Goal: Task Accomplishment & Management: Manage account settings

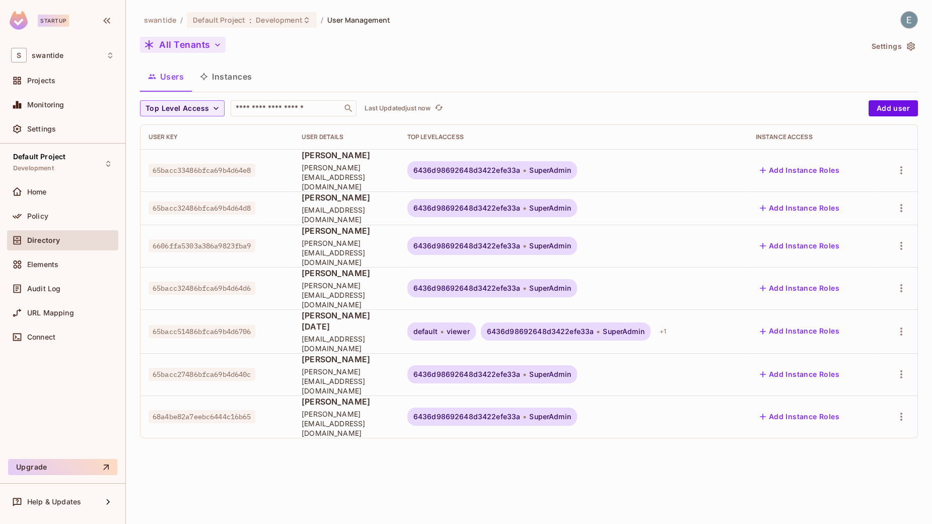
click at [201, 46] on button "All Tenants" at bounding box center [183, 45] width 86 height 16
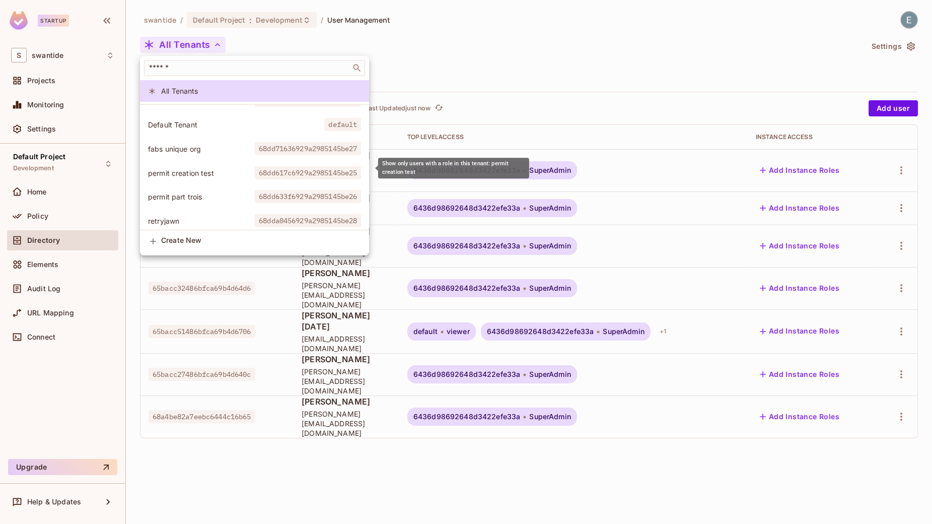
scroll to position [20, 0]
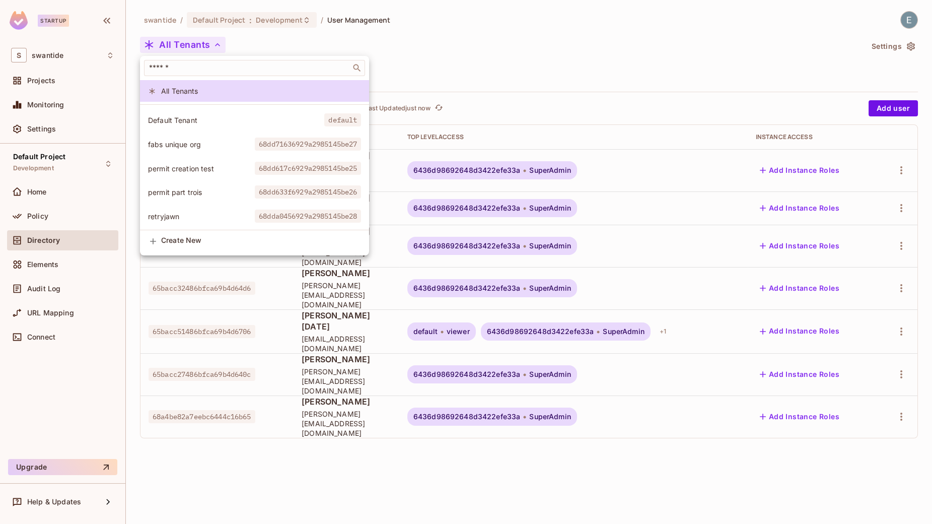
click at [200, 220] on span "retryjawn" at bounding box center [201, 217] width 107 height 10
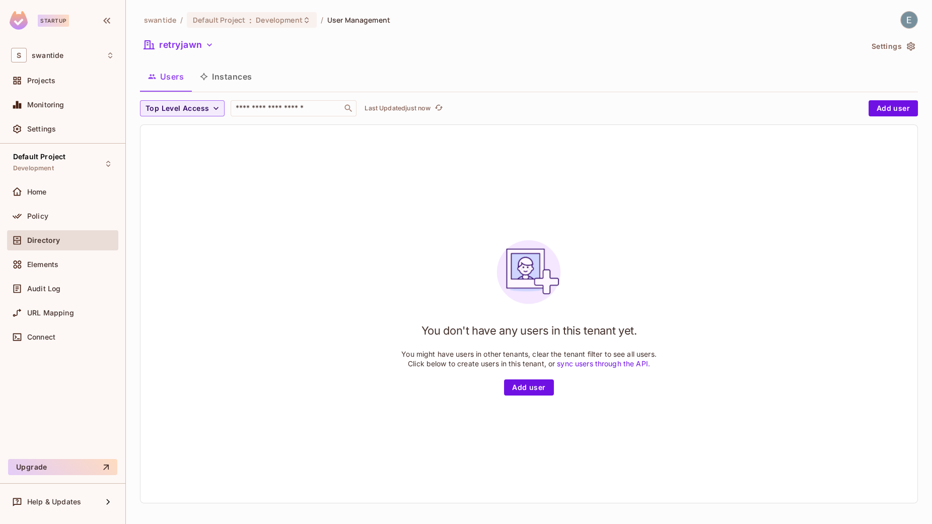
click at [233, 75] on button "Instances" at bounding box center [226, 76] width 68 height 25
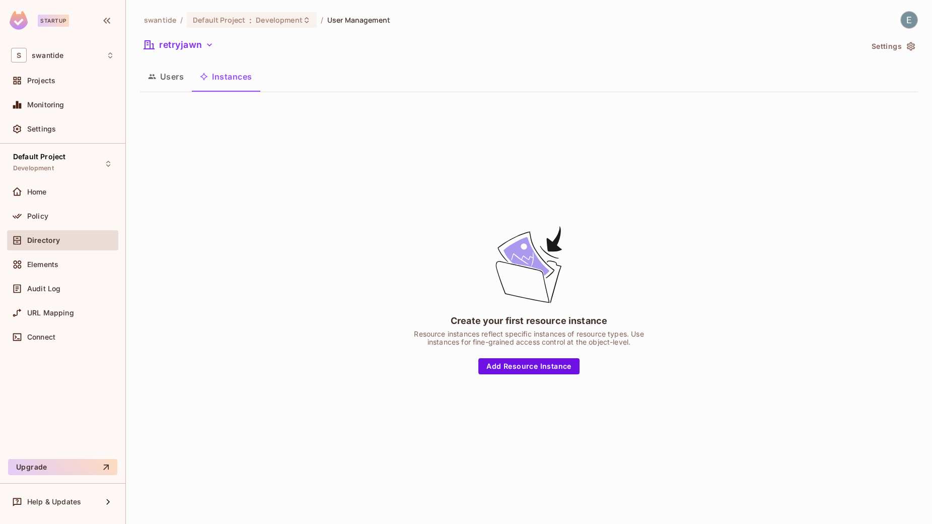
click at [178, 80] on button "Users" at bounding box center [166, 76] width 52 height 25
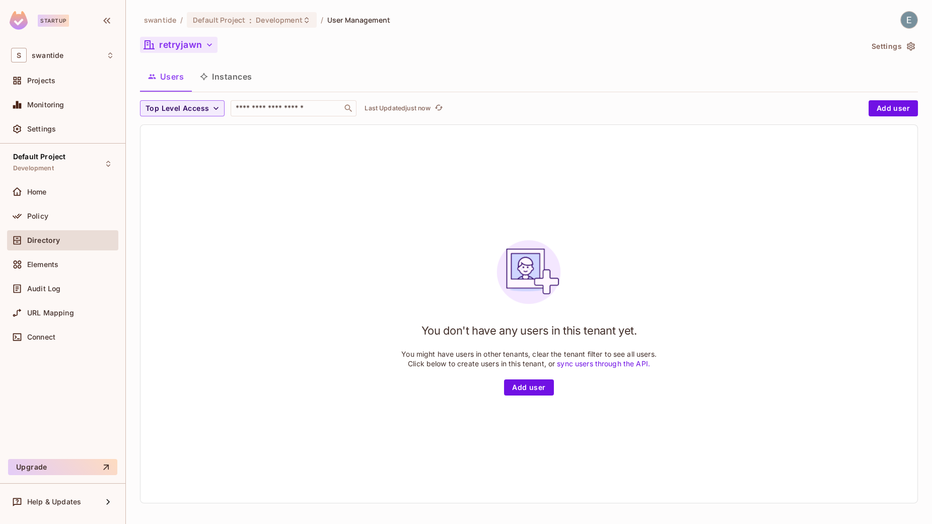
click at [194, 47] on button "retryjawn" at bounding box center [179, 45] width 78 height 16
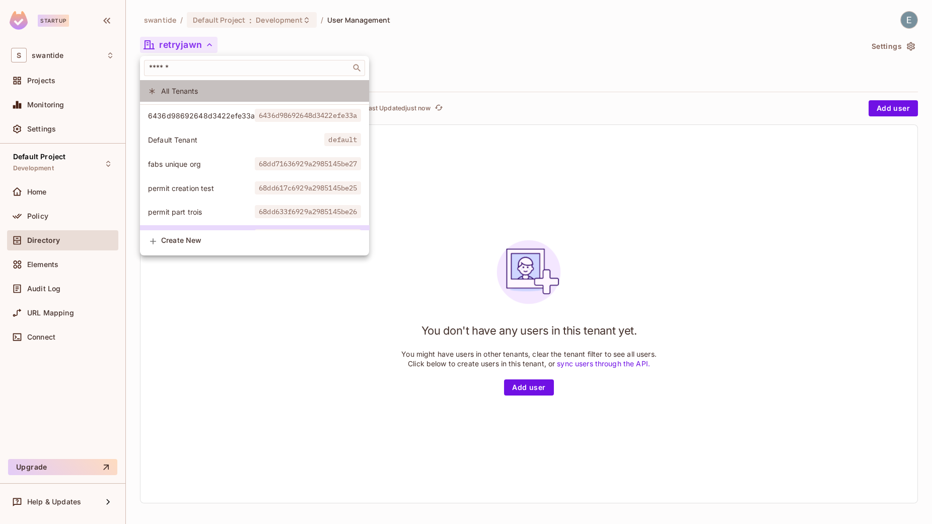
click at [197, 93] on span "All Tenants" at bounding box center [261, 91] width 200 height 10
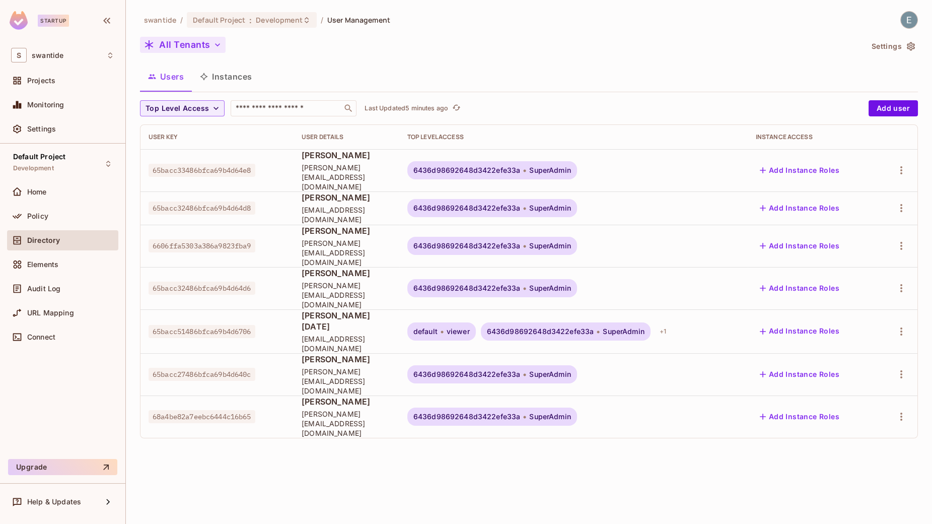
click at [210, 48] on button "All Tenants" at bounding box center [183, 45] width 86 height 16
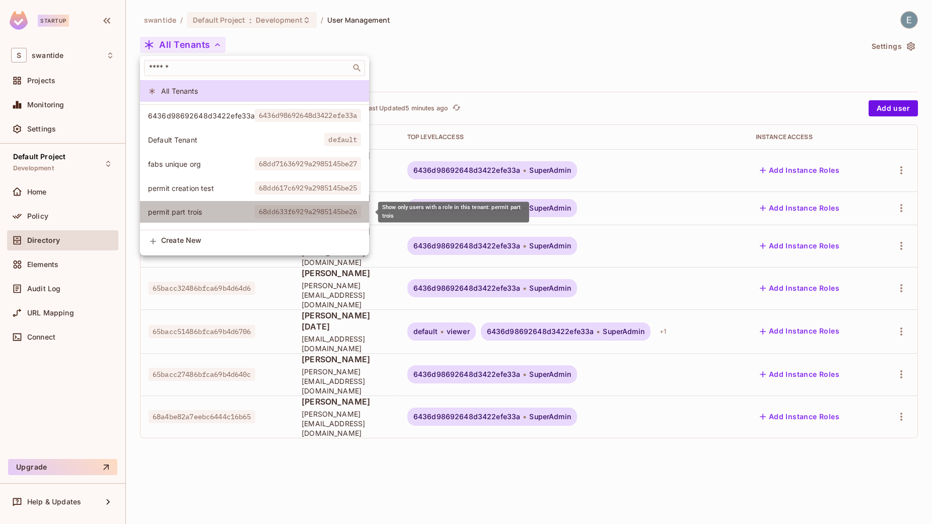
click at [257, 206] on span "68dd633f6929a2985145be26" at bounding box center [308, 211] width 106 height 13
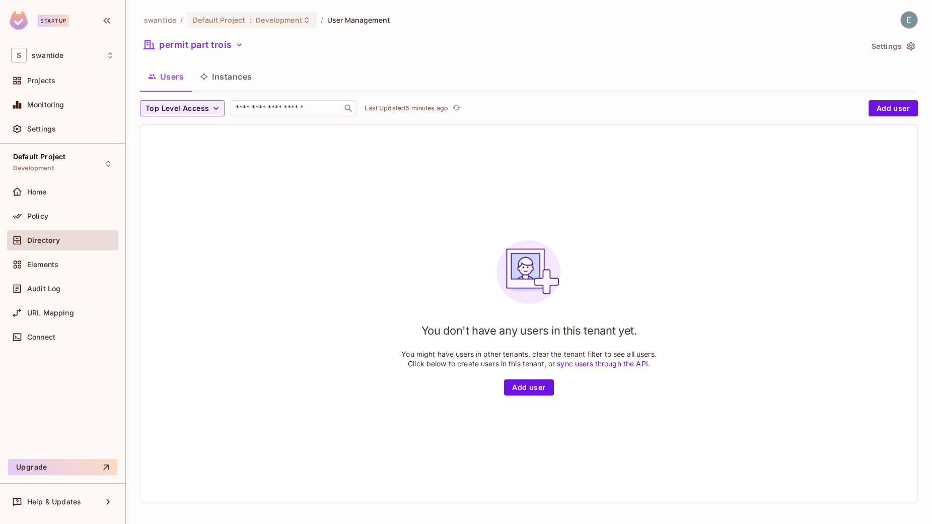
click at [909, 50] on icon "button" at bounding box center [911, 46] width 10 height 10
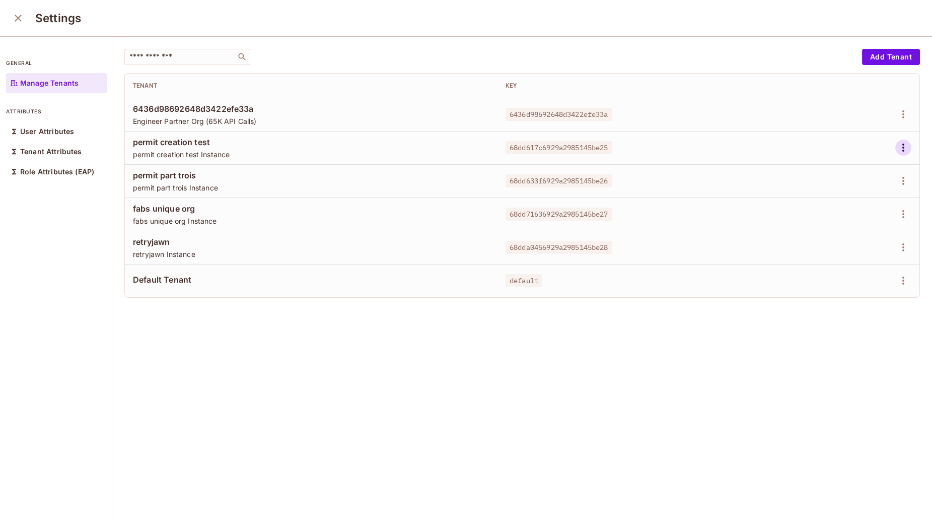
click at [900, 151] on icon "button" at bounding box center [903, 148] width 12 height 12
click at [877, 219] on div "Delete Tenant" at bounding box center [867, 215] width 47 height 10
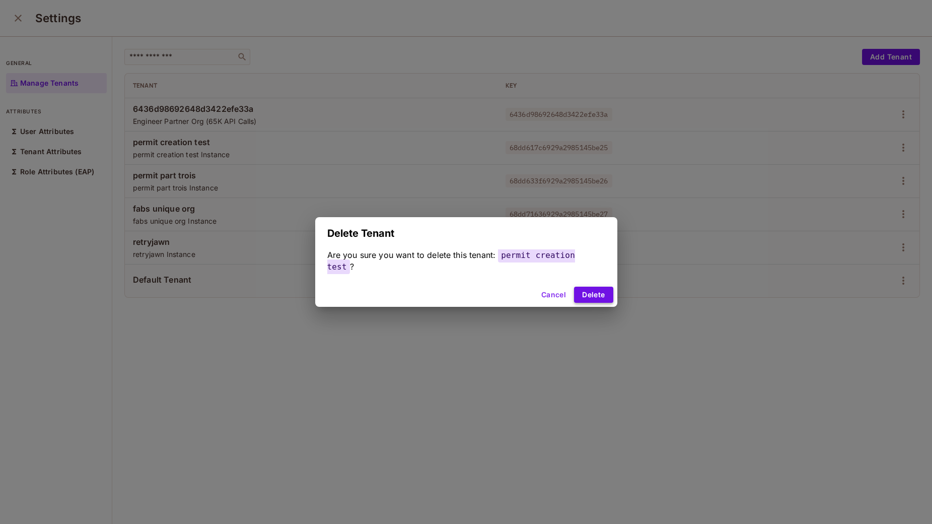
click at [590, 292] on button "Delete" at bounding box center [593, 295] width 39 height 16
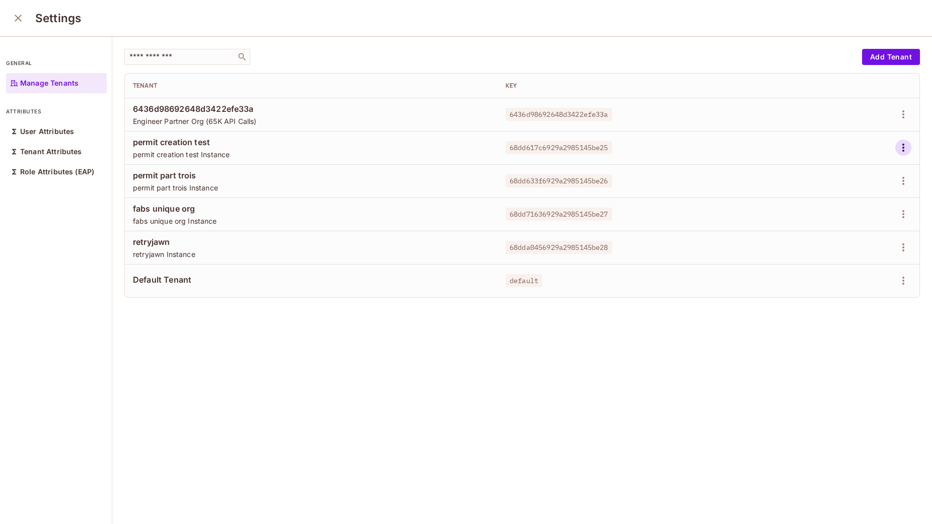
click at [907, 145] on icon "button" at bounding box center [903, 148] width 12 height 12
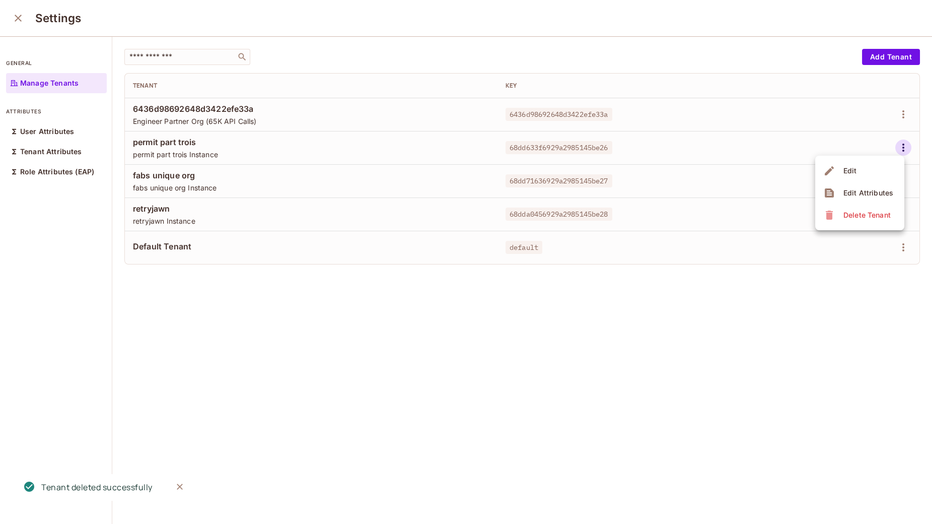
click at [873, 217] on div "Delete Tenant" at bounding box center [867, 215] width 47 height 10
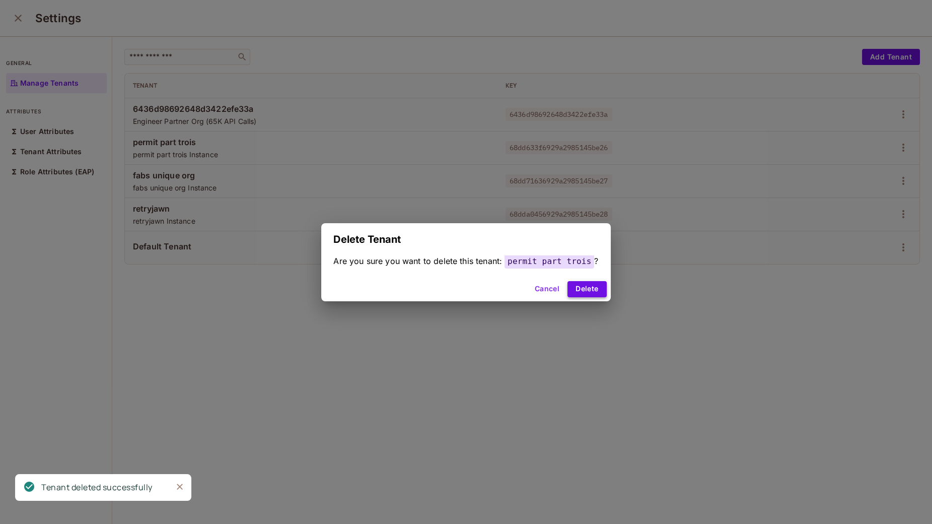
click at [594, 288] on button "Delete" at bounding box center [587, 289] width 39 height 16
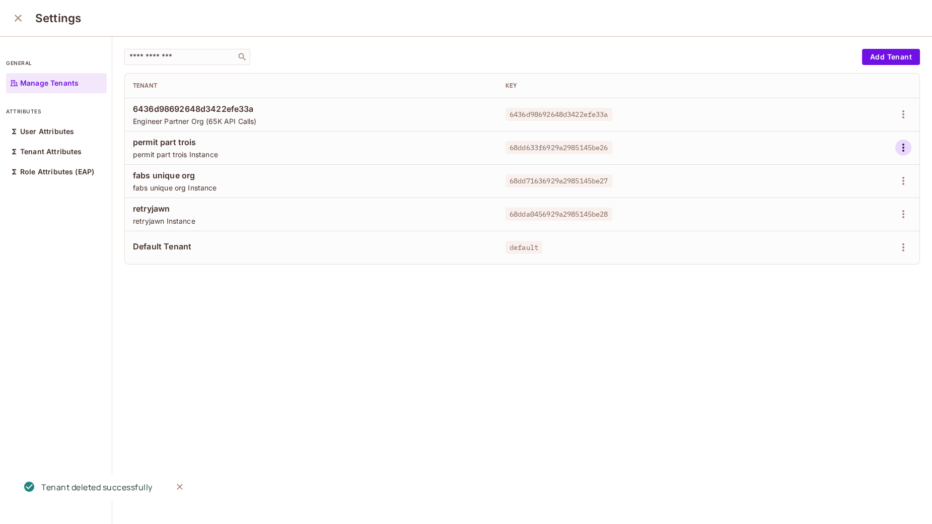
click at [904, 152] on icon "button" at bounding box center [903, 148] width 12 height 12
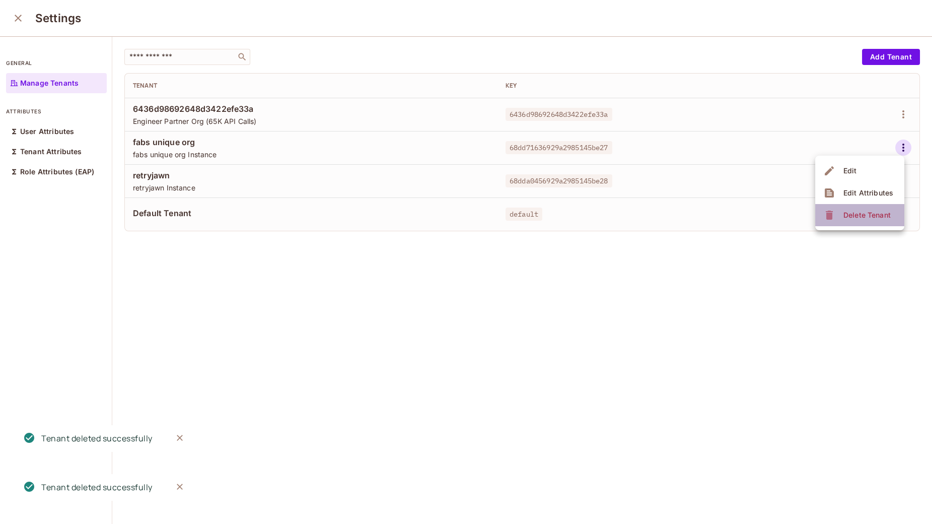
click at [878, 210] on div "Delete Tenant" at bounding box center [867, 215] width 47 height 10
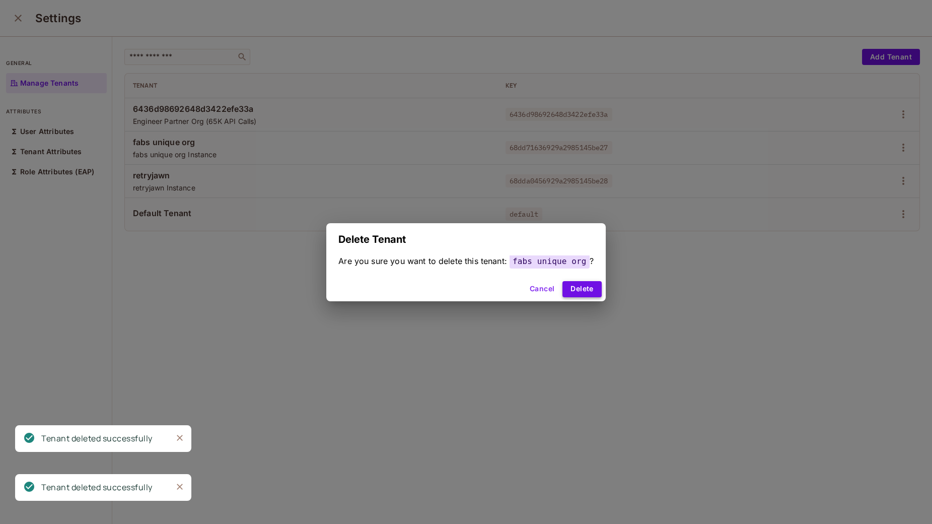
click at [577, 290] on button "Delete" at bounding box center [582, 289] width 39 height 16
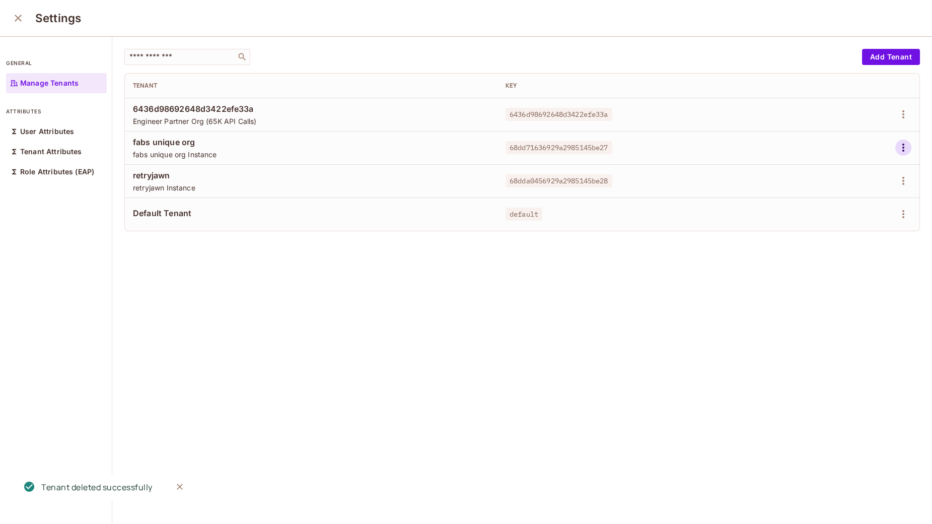
click at [904, 149] on icon "button" at bounding box center [903, 148] width 12 height 12
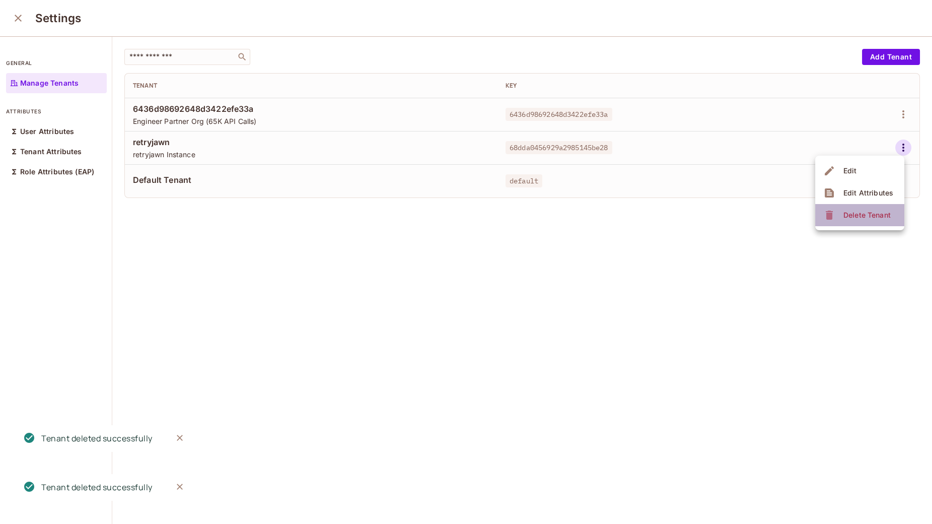
click at [885, 219] on div "Delete Tenant" at bounding box center [867, 215] width 47 height 10
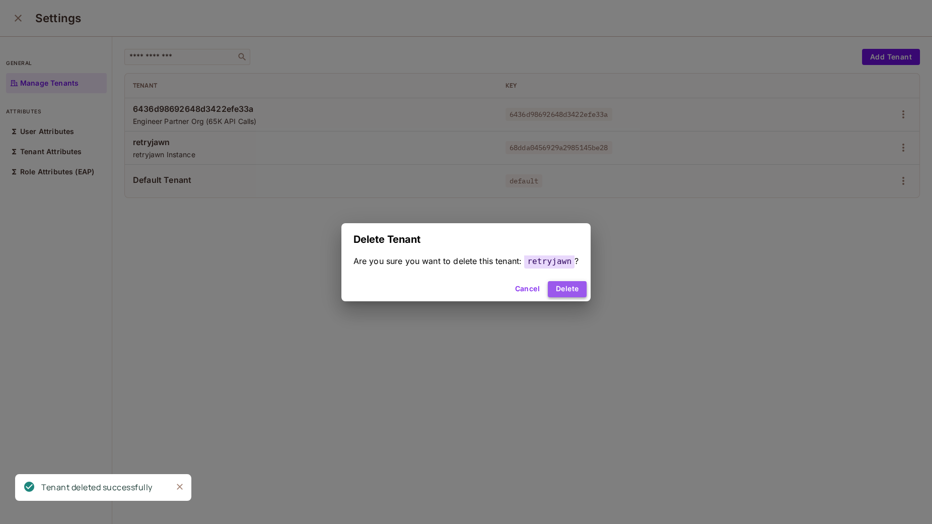
click at [578, 292] on button "Delete" at bounding box center [567, 289] width 39 height 16
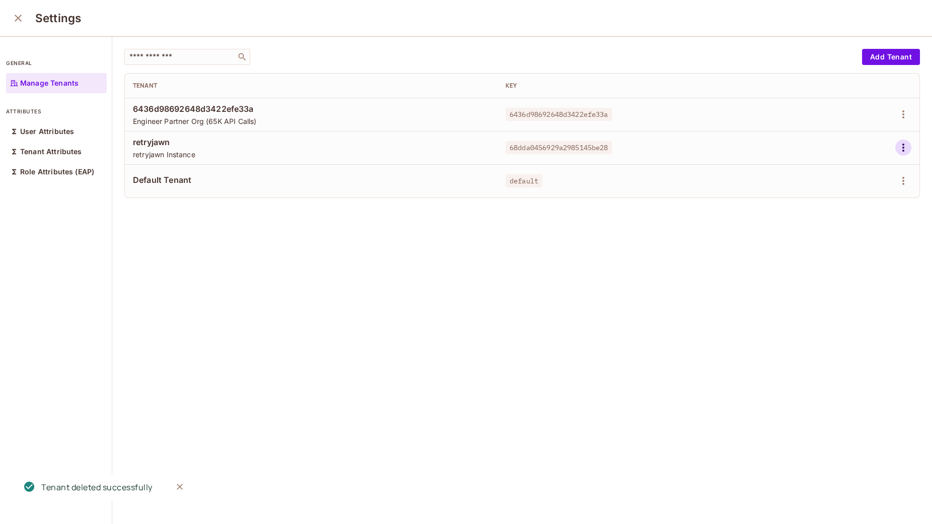
click at [900, 144] on icon "button" at bounding box center [903, 148] width 12 height 12
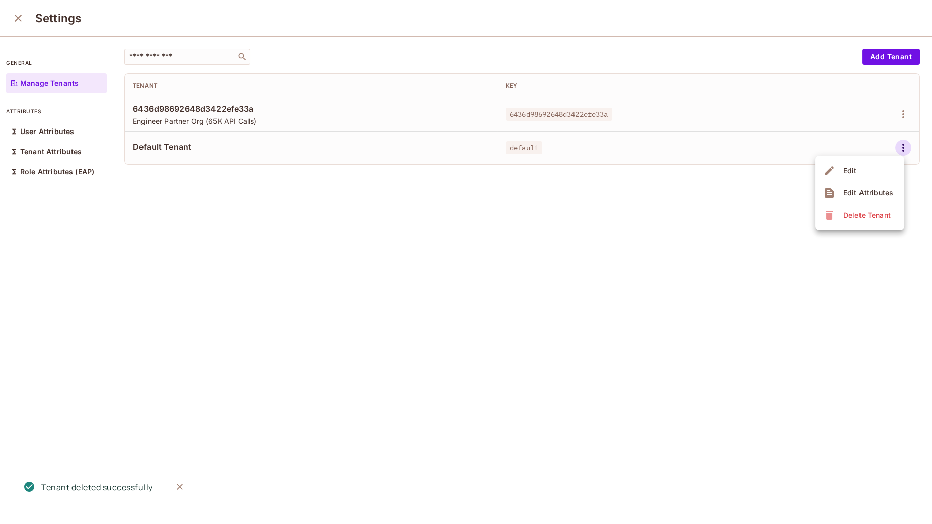
drag, startPoint x: 858, startPoint y: 219, endPoint x: 704, endPoint y: 370, distance: 215.8
click at [704, 370] on div "Edit Edit Attributes Delete Tenant" at bounding box center [466, 262] width 932 height 524
click at [704, 370] on div at bounding box center [466, 262] width 932 height 524
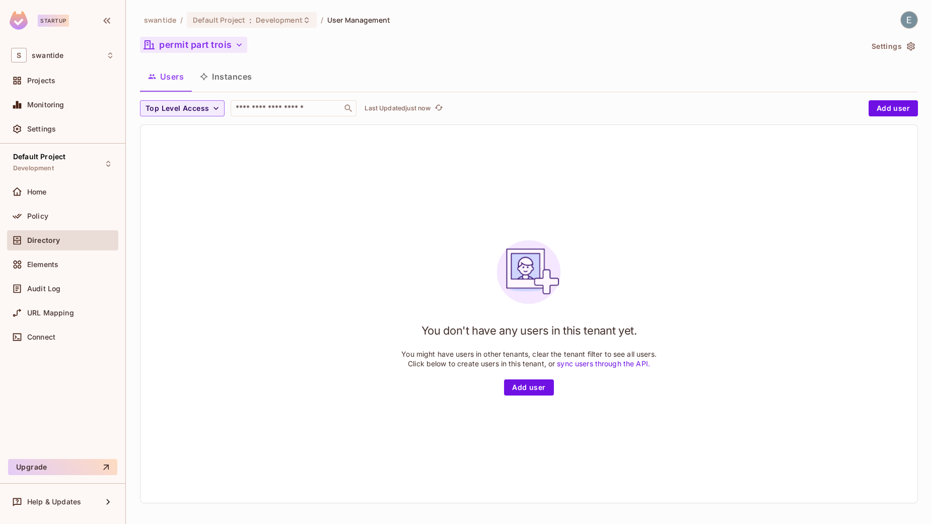
click at [231, 49] on button "permit part trois" at bounding box center [193, 45] width 107 height 16
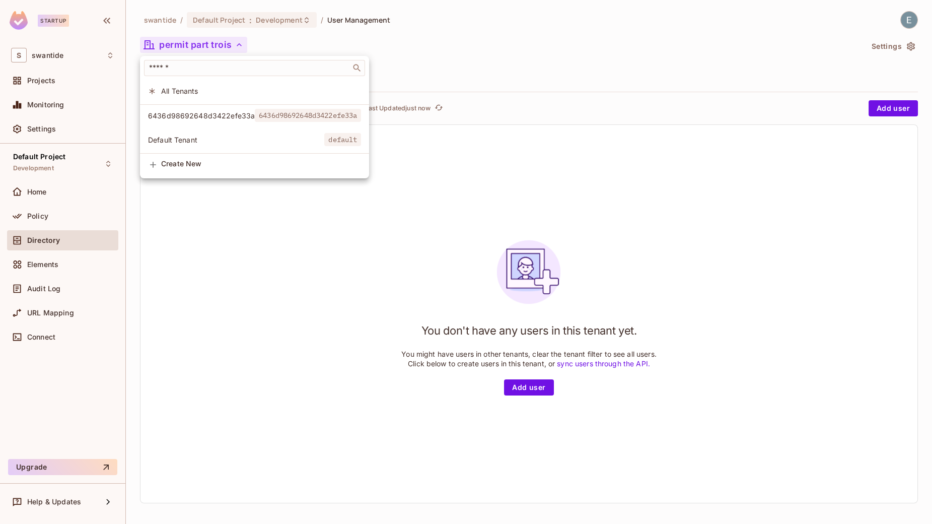
click at [214, 113] on span "6436d98692648d3422efe33a" at bounding box center [201, 116] width 107 height 10
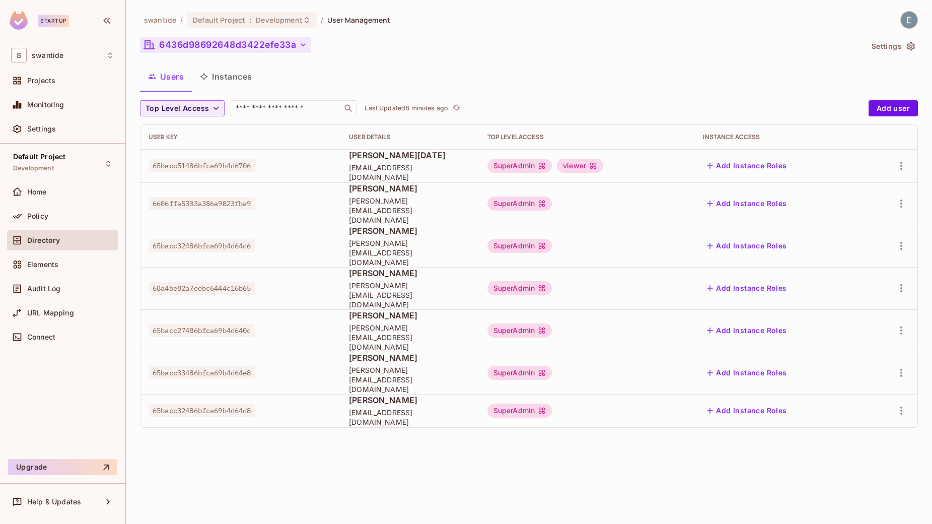
click at [247, 46] on button "6436d98692648d3422efe33a" at bounding box center [225, 45] width 171 height 16
click at [302, 47] on icon "button" at bounding box center [303, 45] width 10 height 10
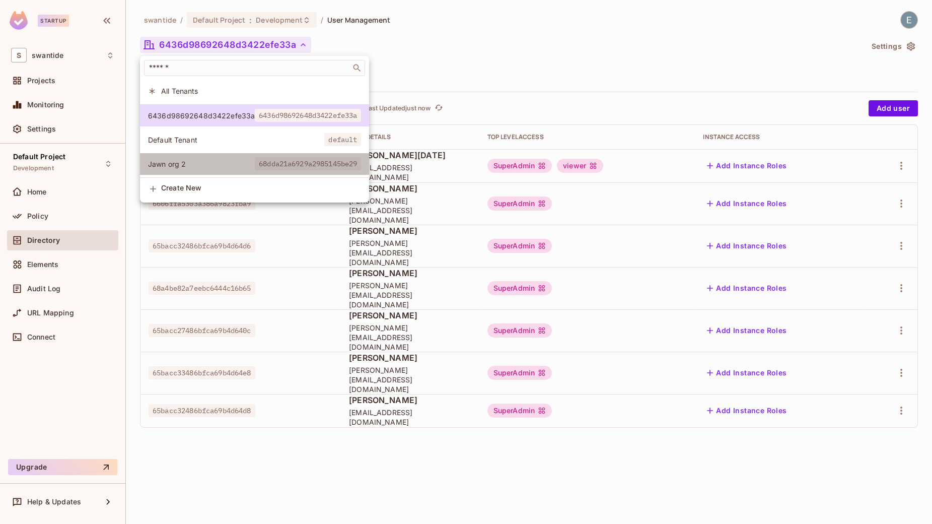
click at [176, 166] on span "Jawn org 2" at bounding box center [201, 164] width 107 height 10
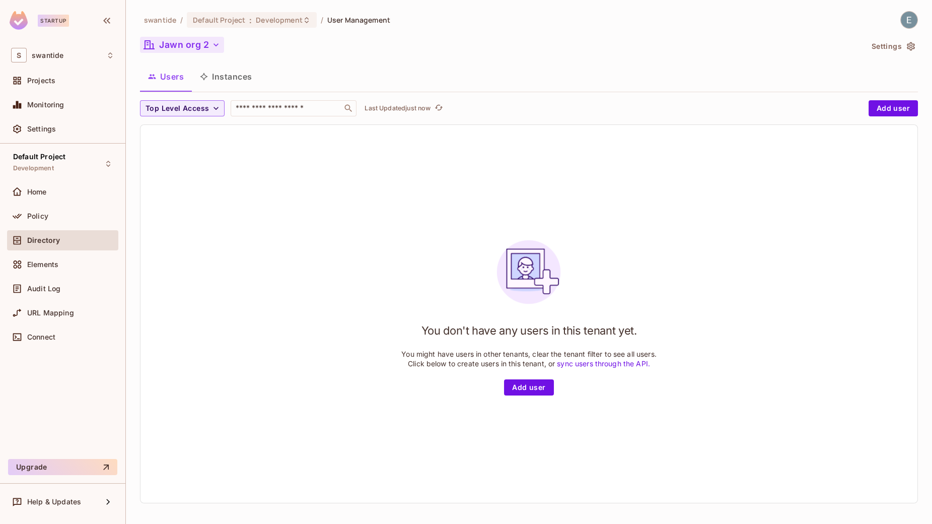
click at [211, 47] on icon "button" at bounding box center [216, 45] width 10 height 10
click at [199, 54] on div "Jawn org 2" at bounding box center [501, 46] width 723 height 19
click at [207, 43] on button "Jawn org 2" at bounding box center [182, 45] width 84 height 16
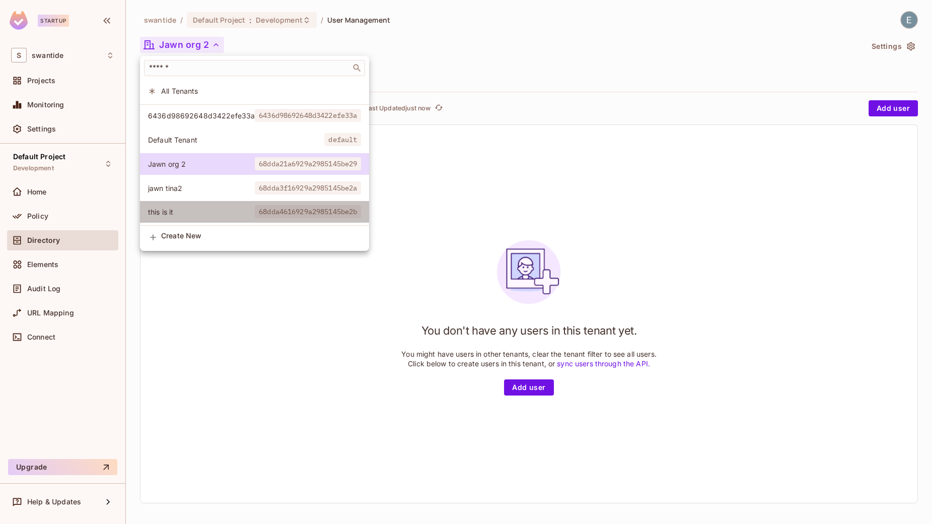
click at [213, 214] on span "this is it" at bounding box center [201, 212] width 107 height 10
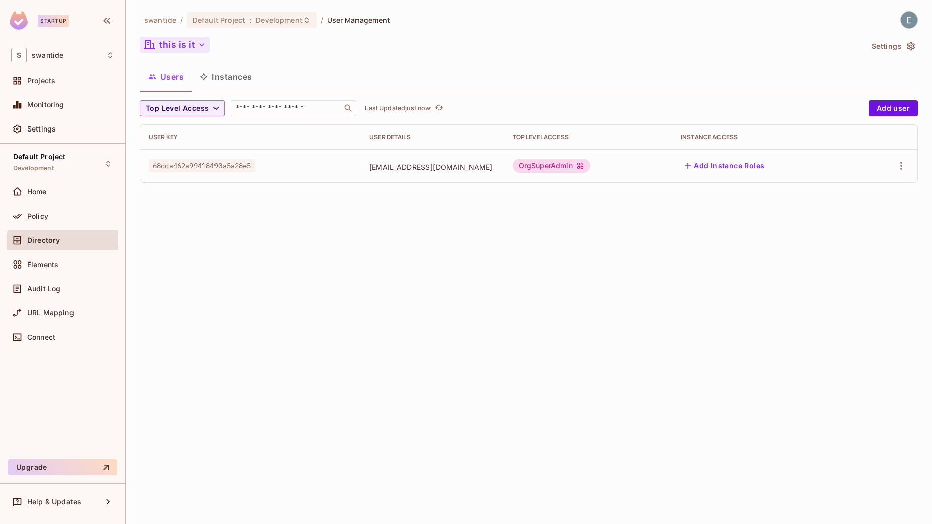
click at [200, 45] on icon "button" at bounding box center [202, 45] width 10 height 10
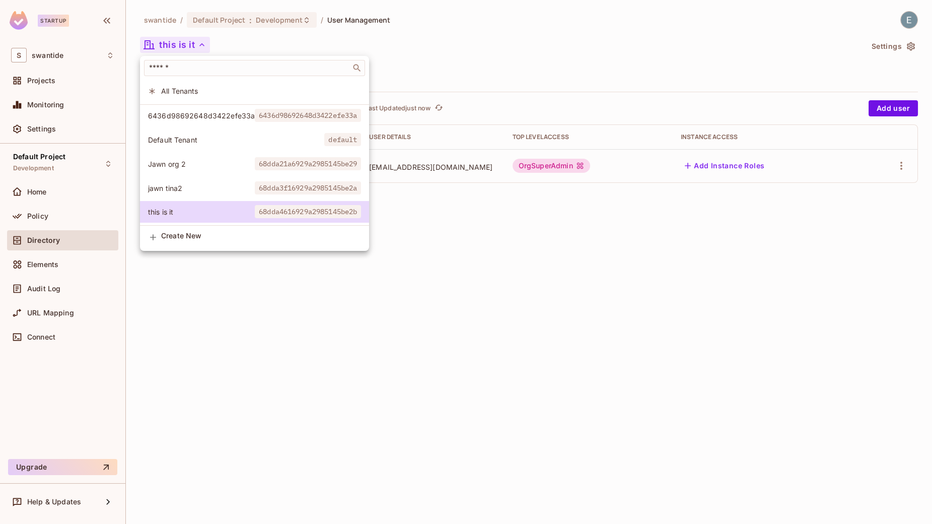
click at [217, 117] on span "6436d98692648d3422efe33a" at bounding box center [201, 116] width 107 height 10
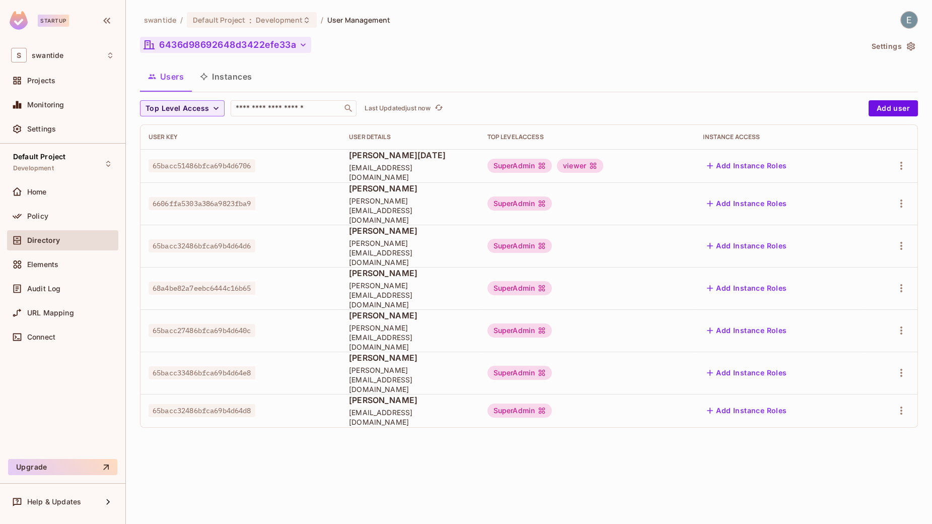
click at [236, 44] on button "6436d98692648d3422efe33a" at bounding box center [225, 45] width 171 height 16
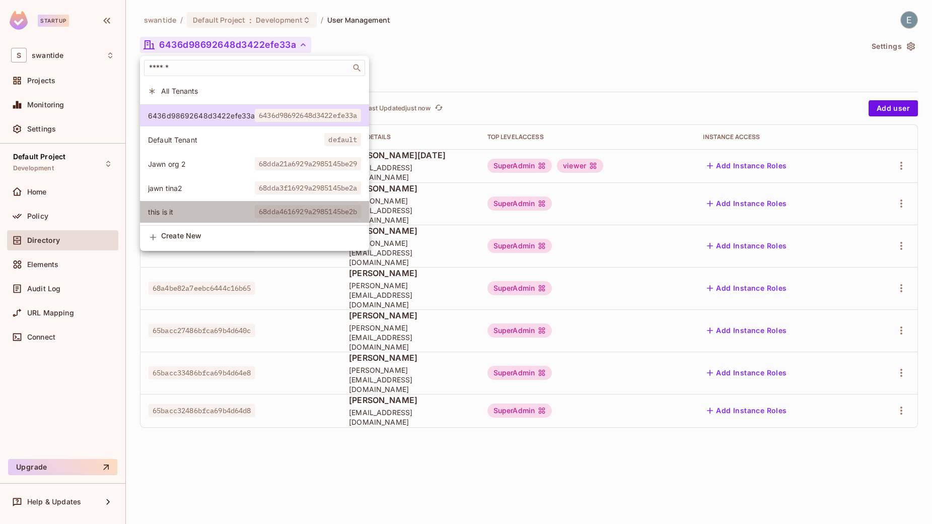
click at [190, 217] on li "this is it 68dda4616929a2985145be2b" at bounding box center [254, 212] width 229 height 22
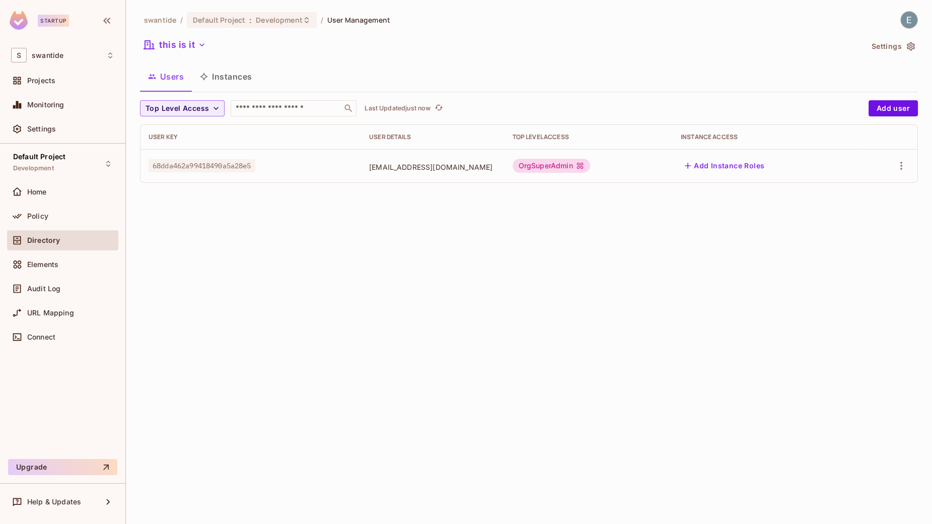
click at [583, 166] on icon at bounding box center [580, 166] width 7 height 7
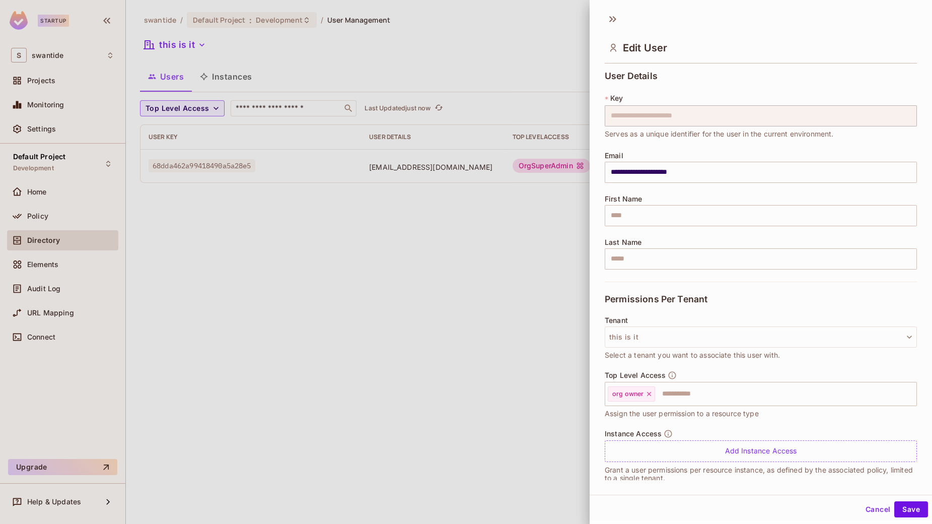
click at [518, 261] on div at bounding box center [466, 262] width 932 height 524
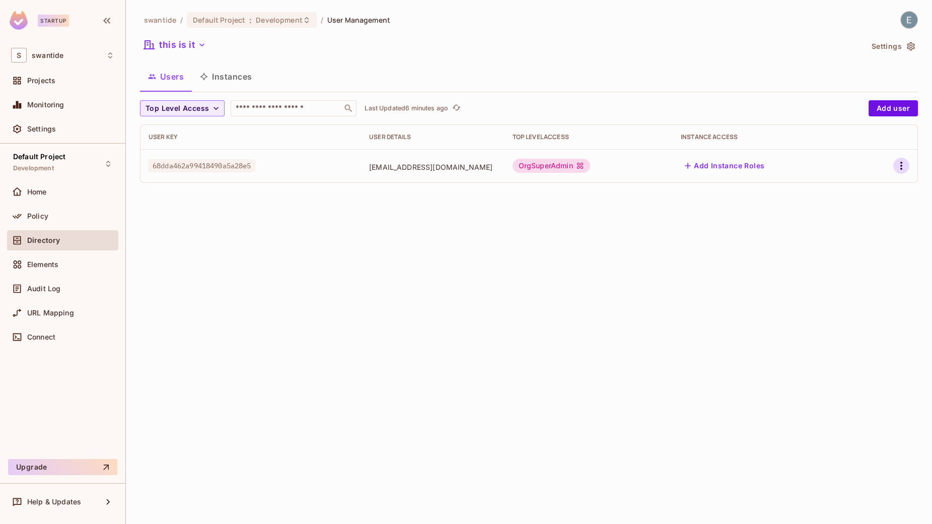
click at [908, 164] on button "button" at bounding box center [901, 166] width 16 height 16
click at [874, 183] on li "Edit" at bounding box center [857, 189] width 89 height 22
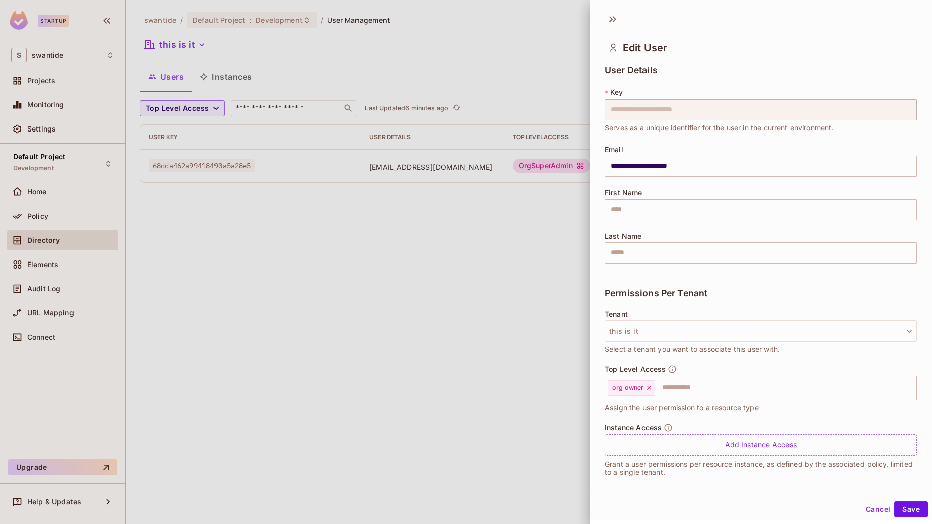
scroll to position [12, 0]
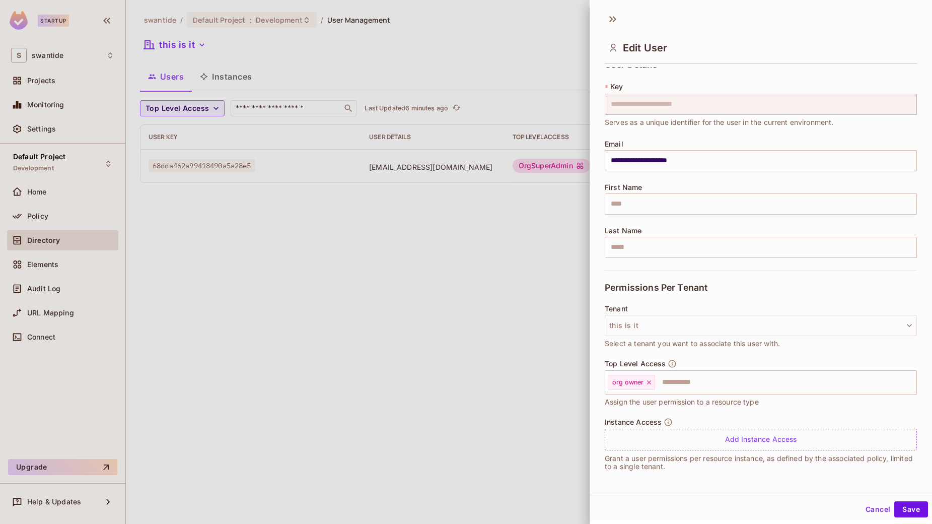
click at [494, 339] on div at bounding box center [466, 262] width 932 height 524
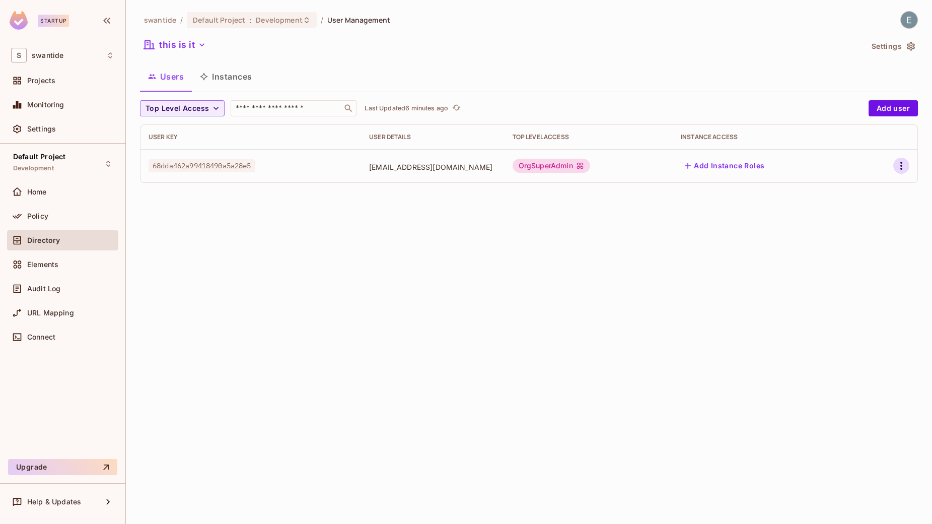
click at [902, 166] on icon "button" at bounding box center [901, 166] width 2 height 8
click at [846, 204] on span "Edit Attributes" at bounding box center [867, 211] width 56 height 16
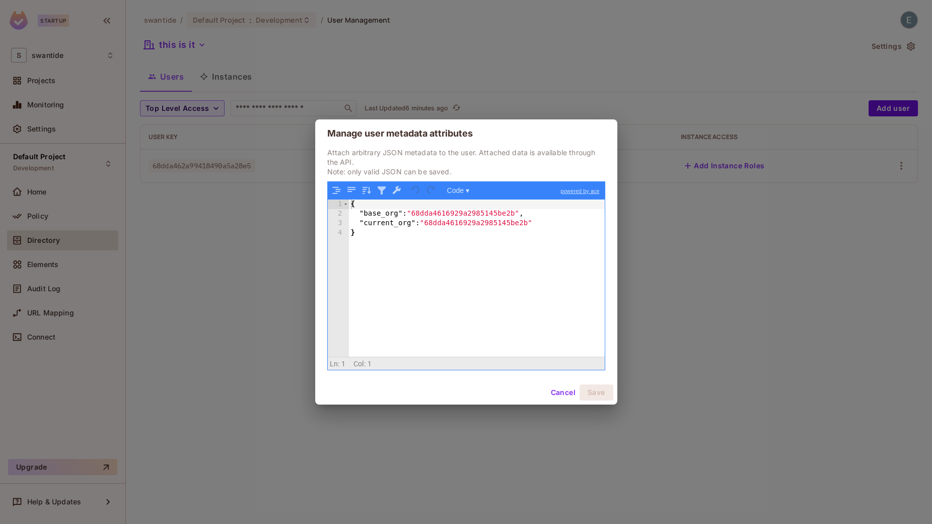
click at [762, 251] on div "Manage user metadata attributes Attach arbitrary JSON metadata to the user. Att…" at bounding box center [466, 262] width 932 height 524
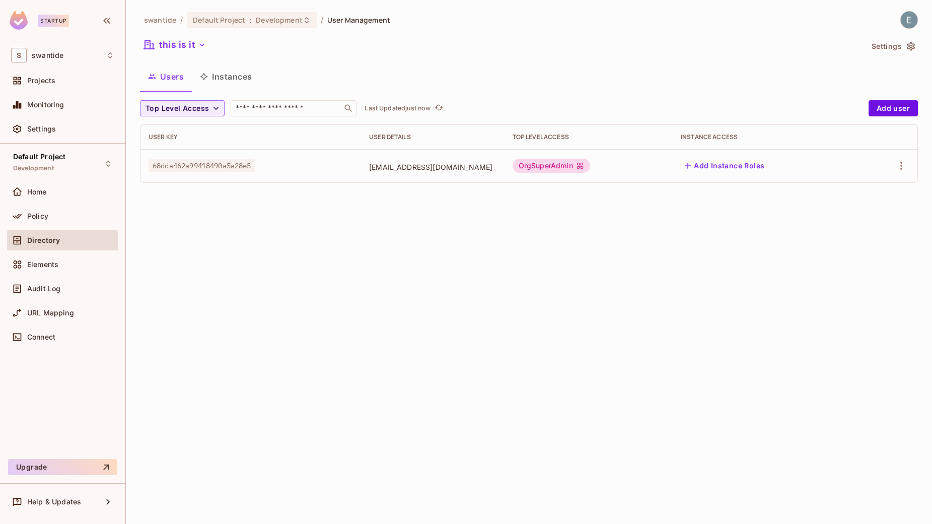
click at [201, 47] on icon "button" at bounding box center [202, 45] width 10 height 10
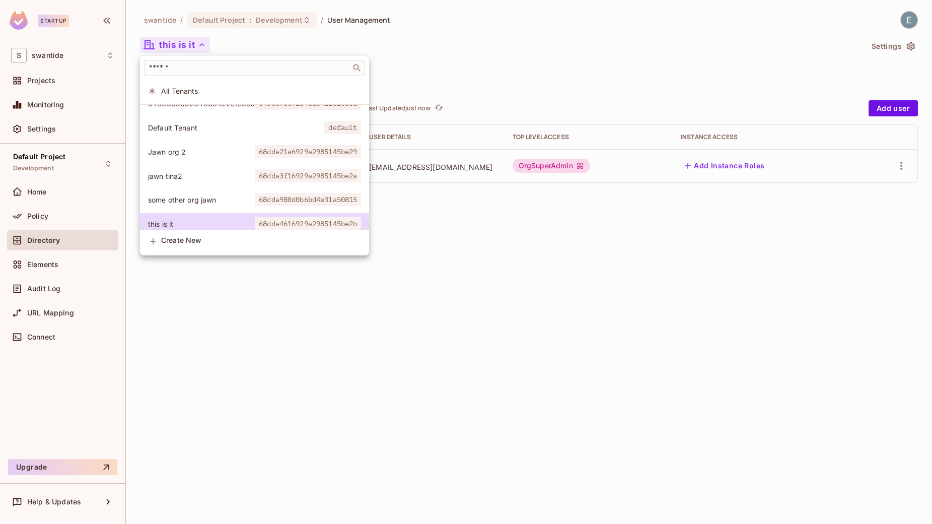
scroll to position [20, 0]
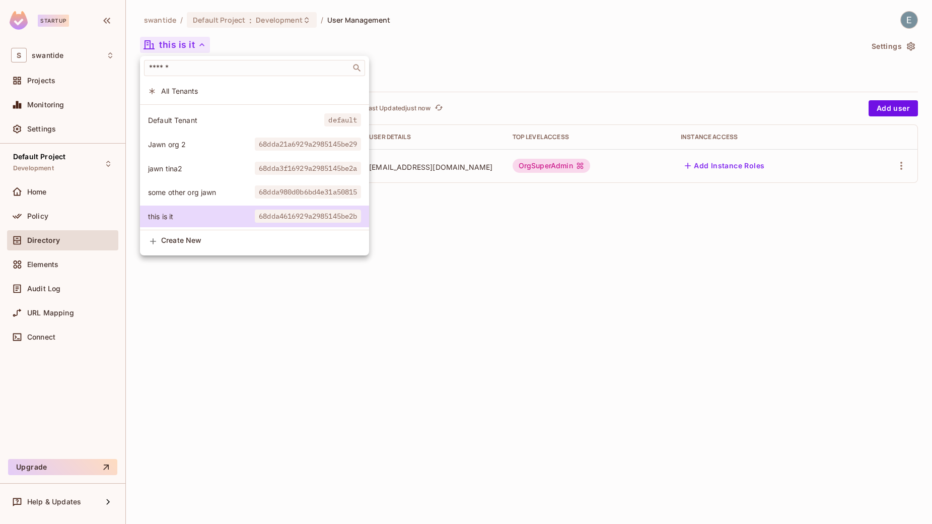
click at [211, 198] on li "some other org jawn 68dda980d0b6bd4e31a50815" at bounding box center [254, 192] width 229 height 22
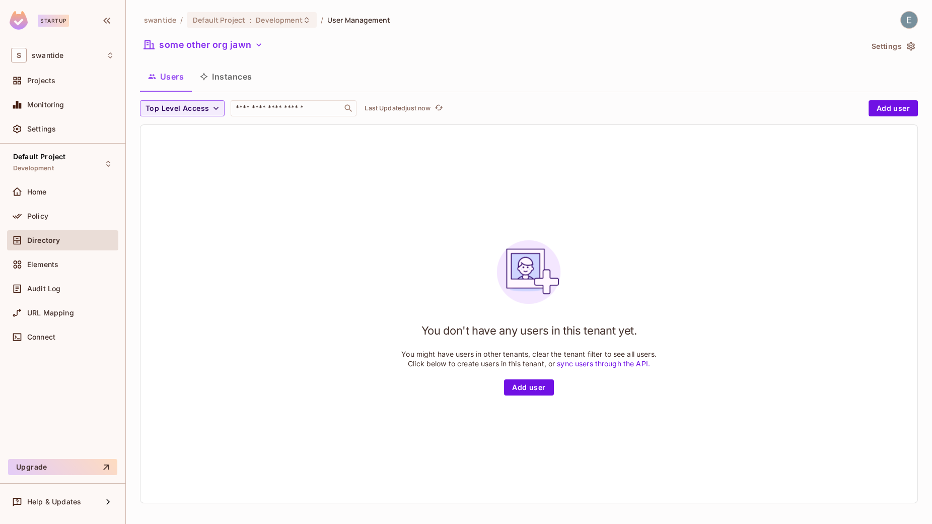
click at [216, 53] on div "some other org jawn" at bounding box center [501, 46] width 723 height 19
click at [216, 47] on button "some other org jawn" at bounding box center [203, 45] width 127 height 16
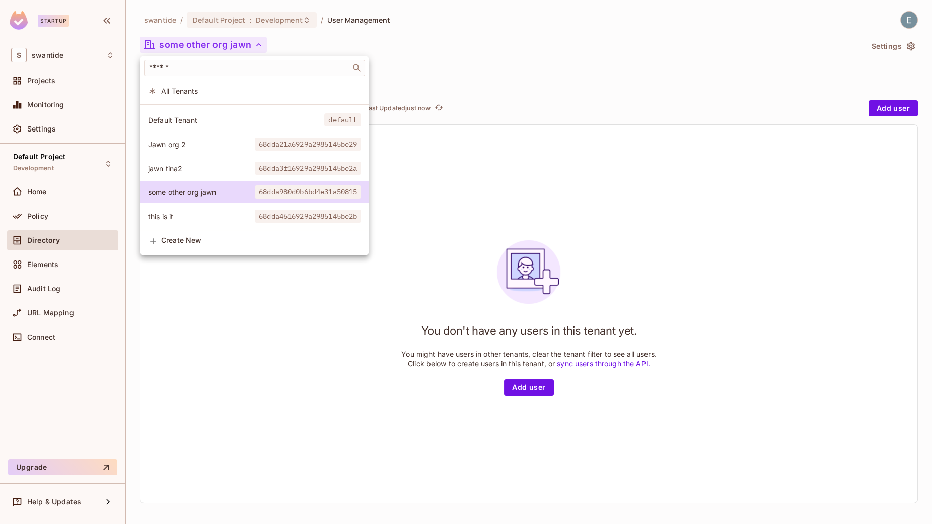
scroll to position [0, 0]
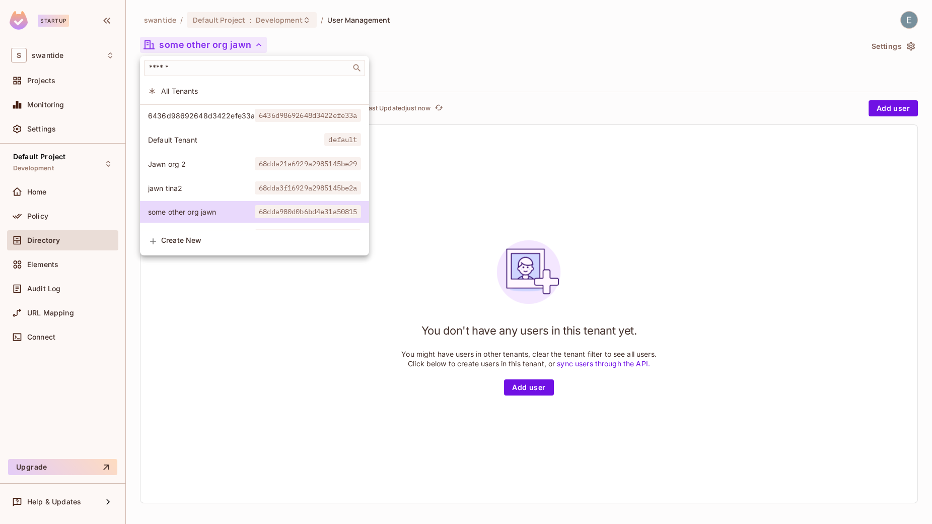
click at [214, 163] on span "Jawn org 2" at bounding box center [201, 164] width 107 height 10
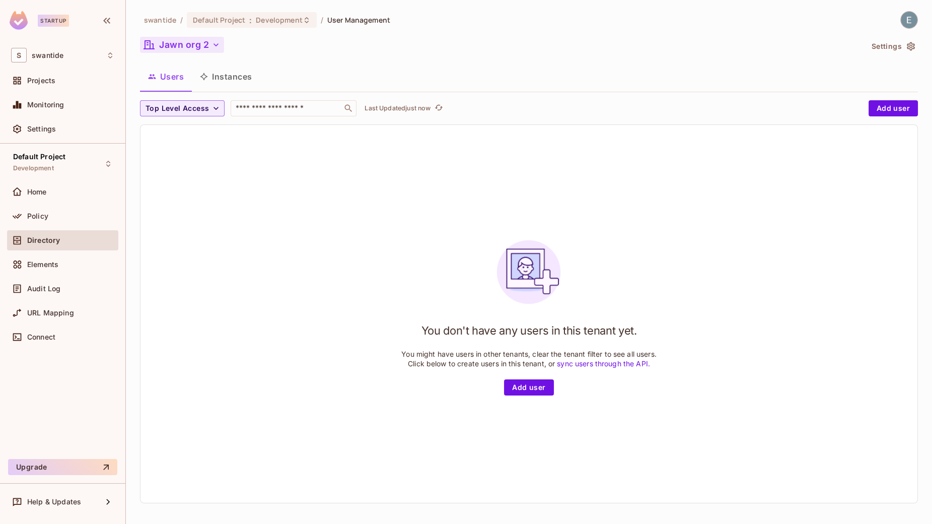
click at [203, 45] on button "Jawn org 2" at bounding box center [182, 45] width 84 height 16
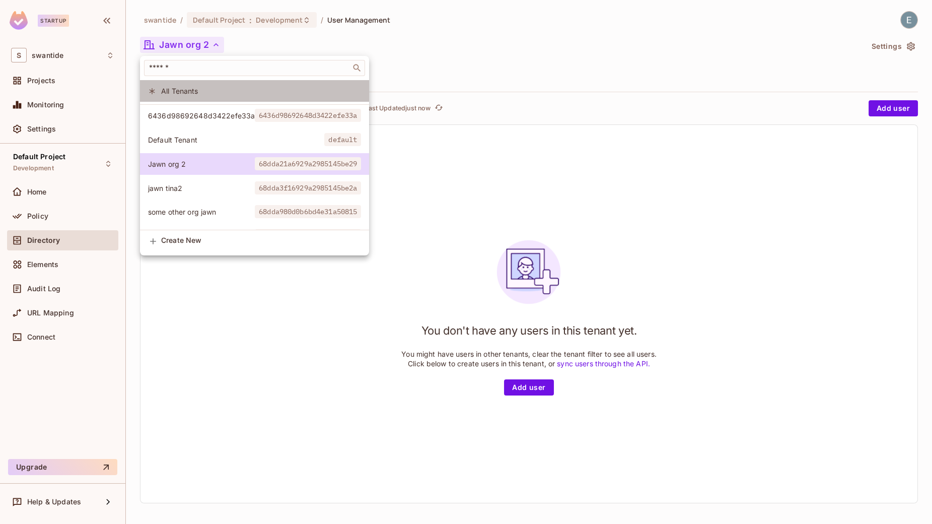
click at [193, 89] on span "All Tenants" at bounding box center [261, 91] width 200 height 10
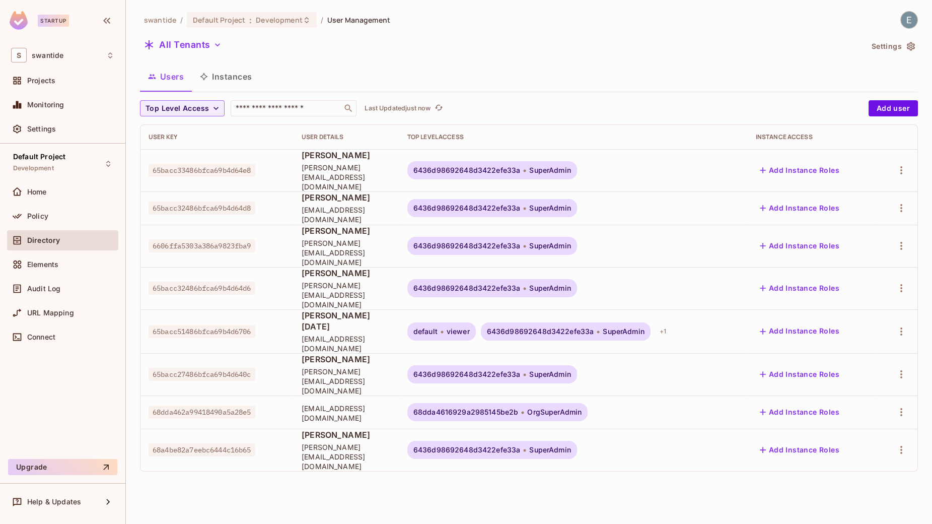
click at [337, 403] on span "[EMAIL_ADDRESS][DOMAIN_NAME]" at bounding box center [347, 412] width 90 height 19
click at [201, 46] on button "All Tenants" at bounding box center [183, 45] width 86 height 16
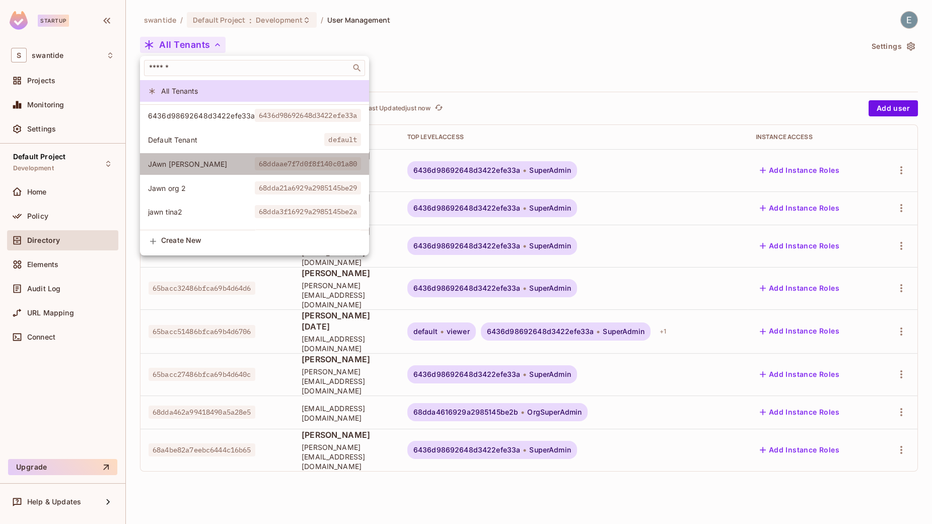
click at [213, 165] on span "JAwn [PERSON_NAME]" at bounding box center [201, 164] width 107 height 10
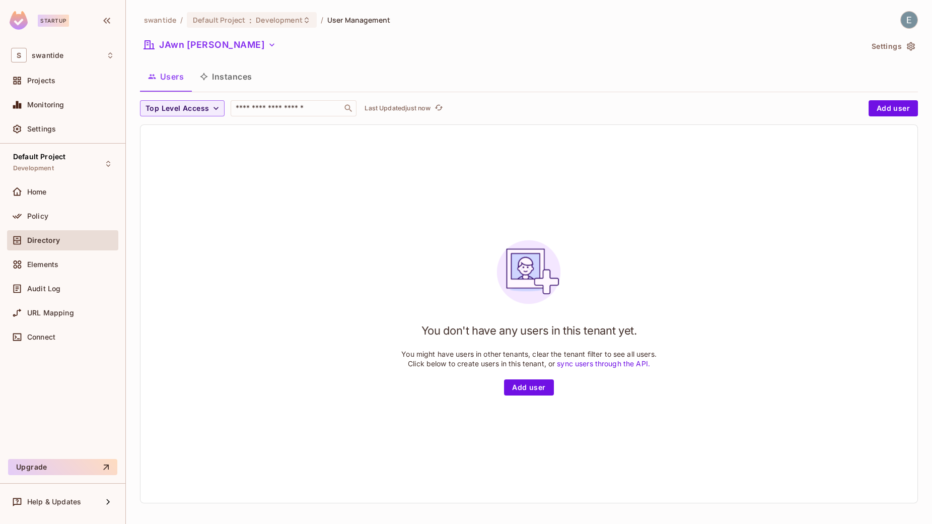
click at [230, 75] on button "Instances" at bounding box center [226, 76] width 68 height 25
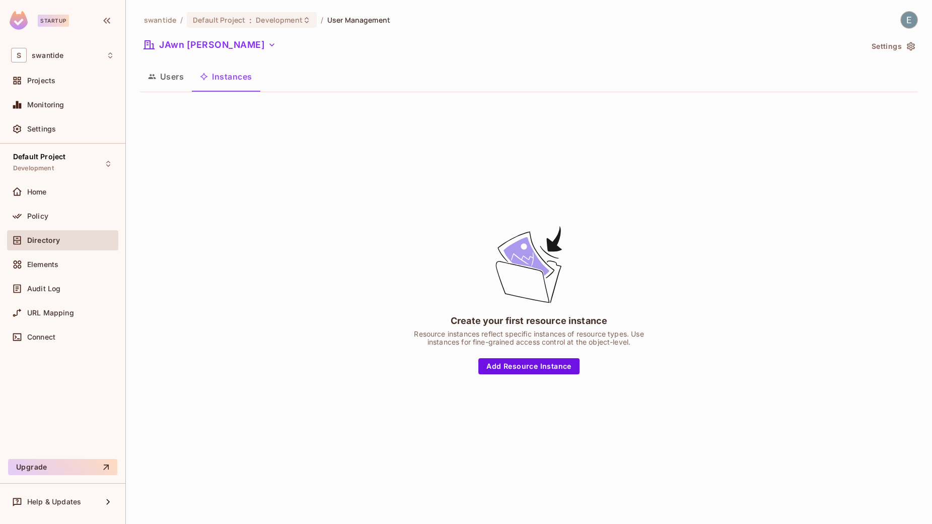
click at [178, 67] on button "Users" at bounding box center [166, 76] width 52 height 25
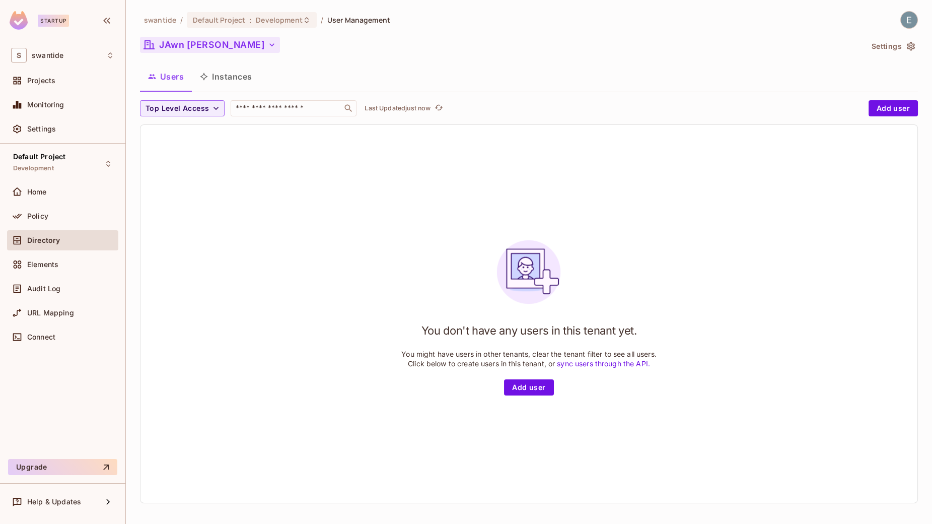
click at [216, 48] on button "JAwn Jawnn" at bounding box center [210, 45] width 140 height 16
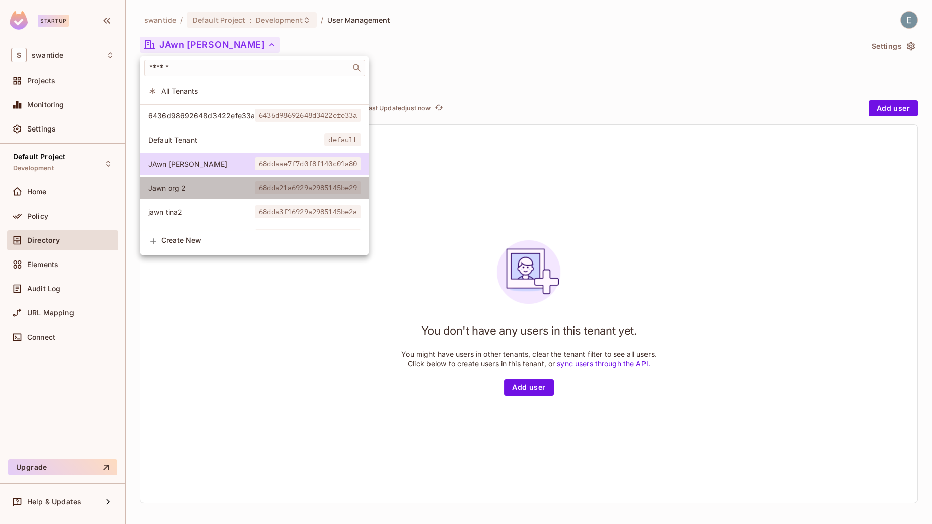
click at [218, 193] on li "Jawn org 2 68dda21a6929a2985145be29" at bounding box center [254, 188] width 229 height 22
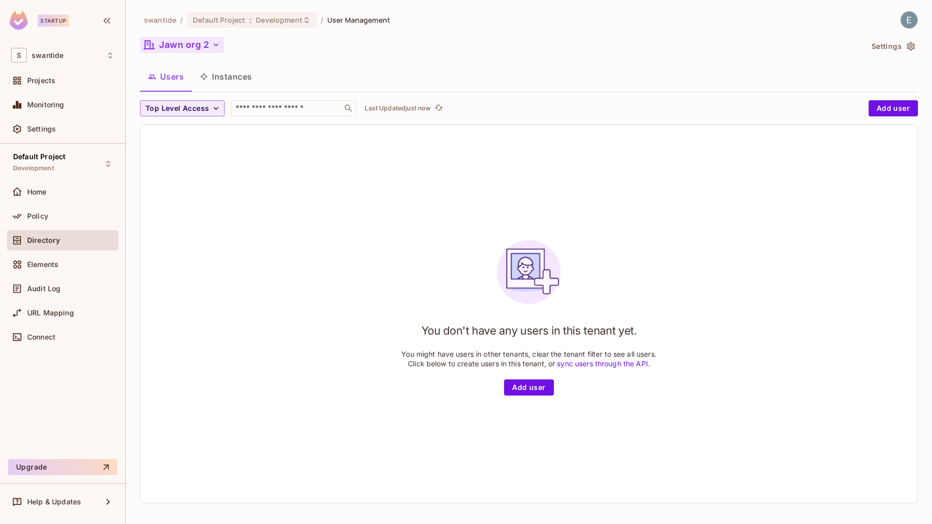
click at [188, 48] on button "Jawn org 2" at bounding box center [182, 45] width 84 height 16
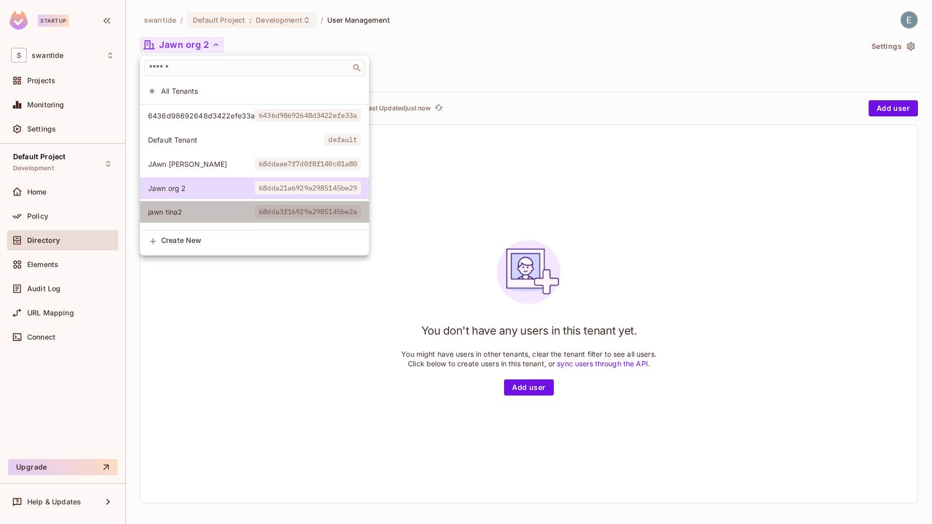
click at [184, 216] on span "jawn tina2" at bounding box center [201, 212] width 107 height 10
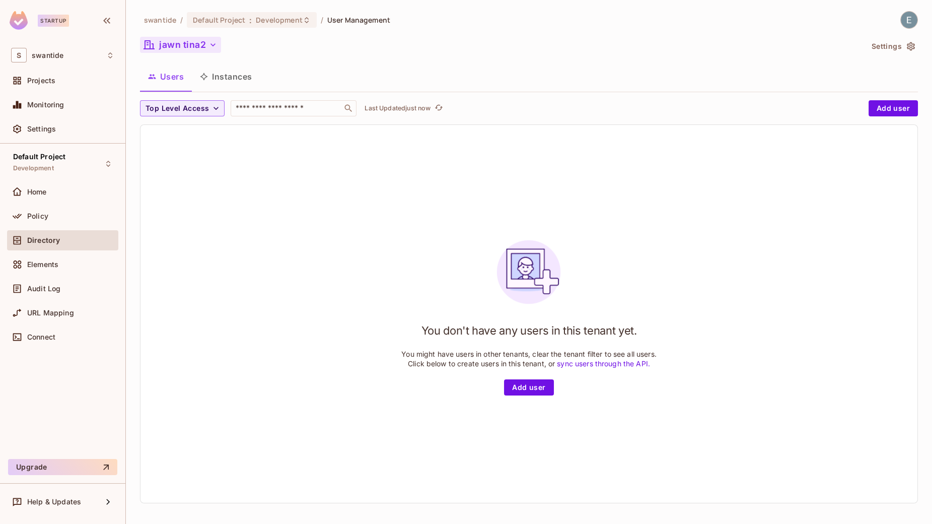
click at [204, 46] on button "jawn tina2" at bounding box center [180, 45] width 81 height 16
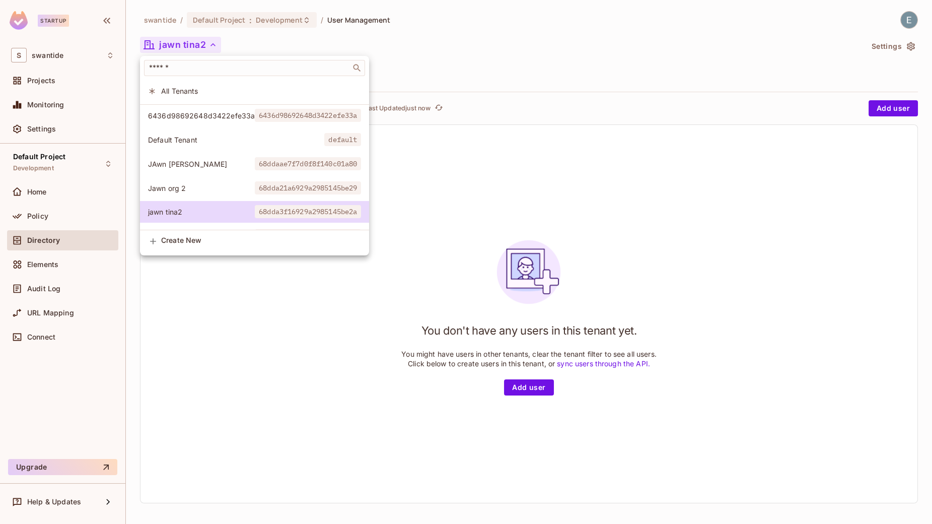
scroll to position [43, 0]
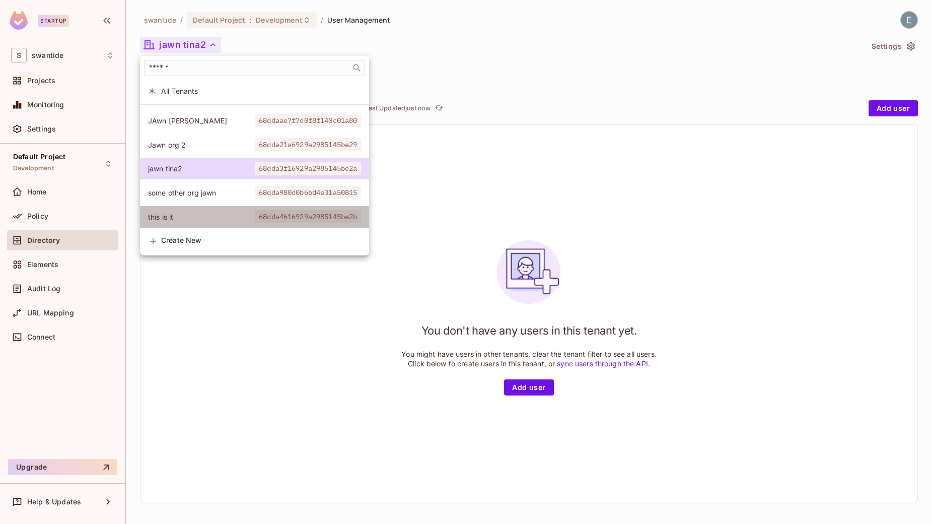
click at [185, 210] on li "this is it 68dda4616929a2985145be2b" at bounding box center [254, 217] width 229 height 22
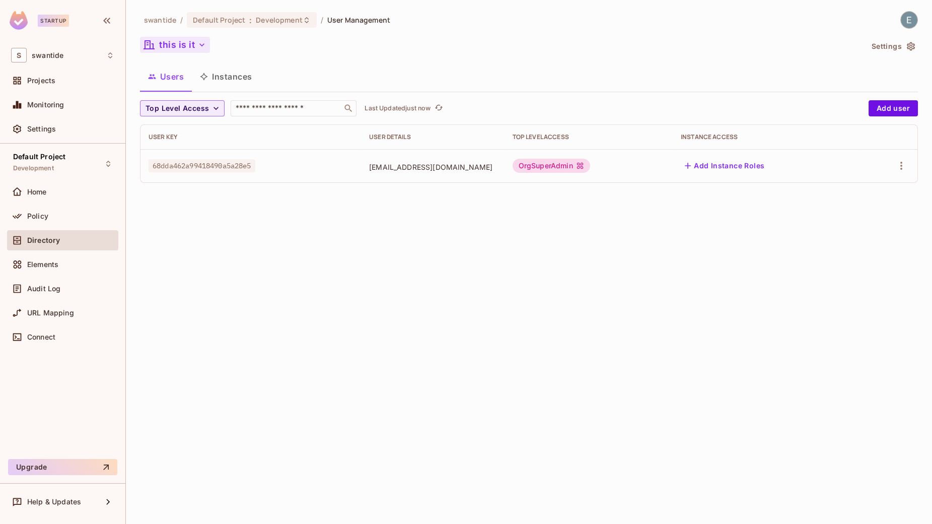
click at [192, 47] on button "this is it" at bounding box center [175, 45] width 70 height 16
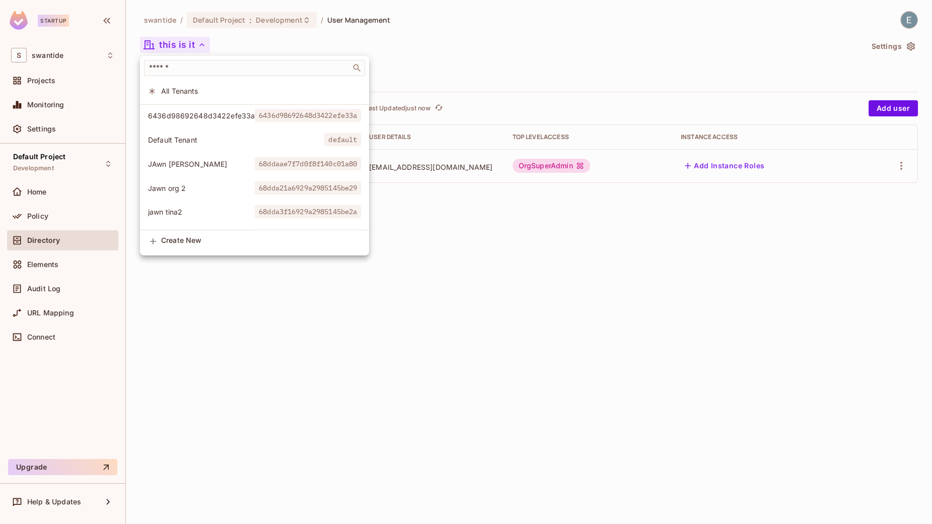
click at [188, 186] on span "Jawn org 2" at bounding box center [201, 188] width 107 height 10
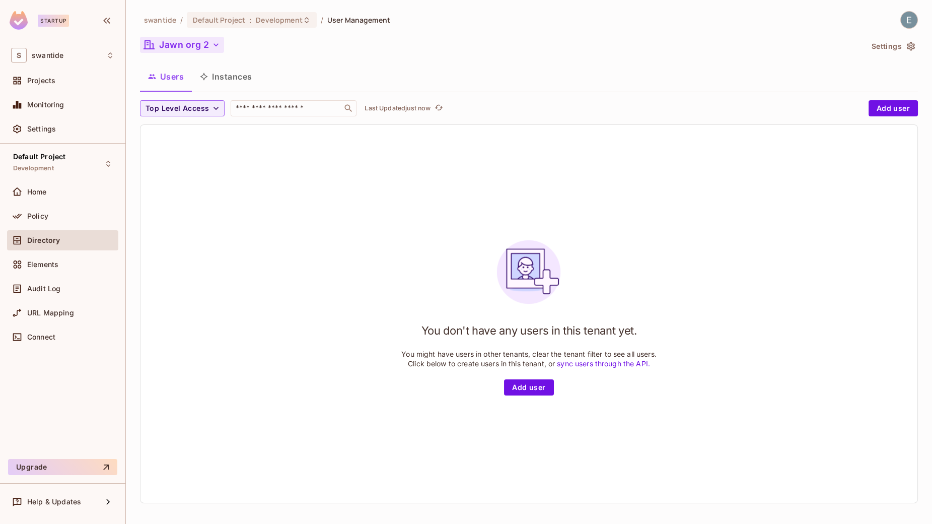
click at [204, 40] on button "Jawn org 2" at bounding box center [182, 45] width 84 height 16
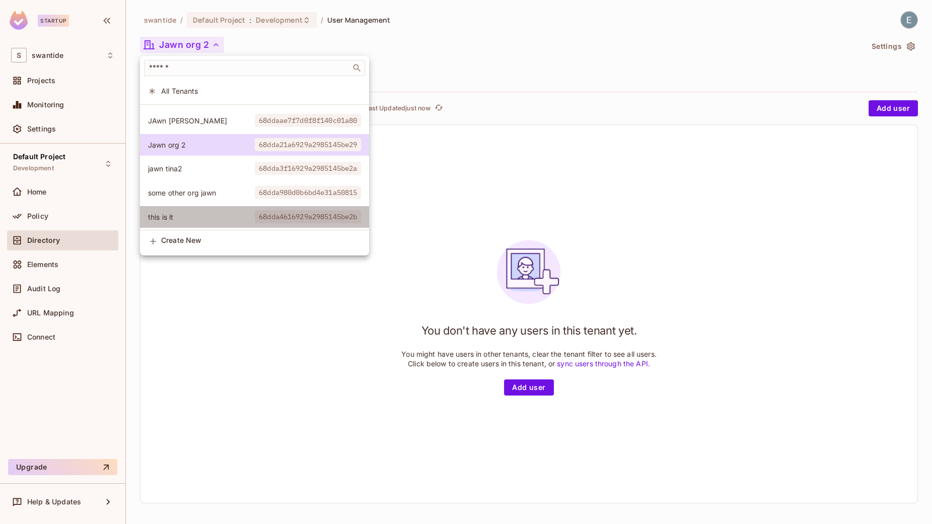
click at [193, 218] on span "this is it" at bounding box center [201, 217] width 107 height 10
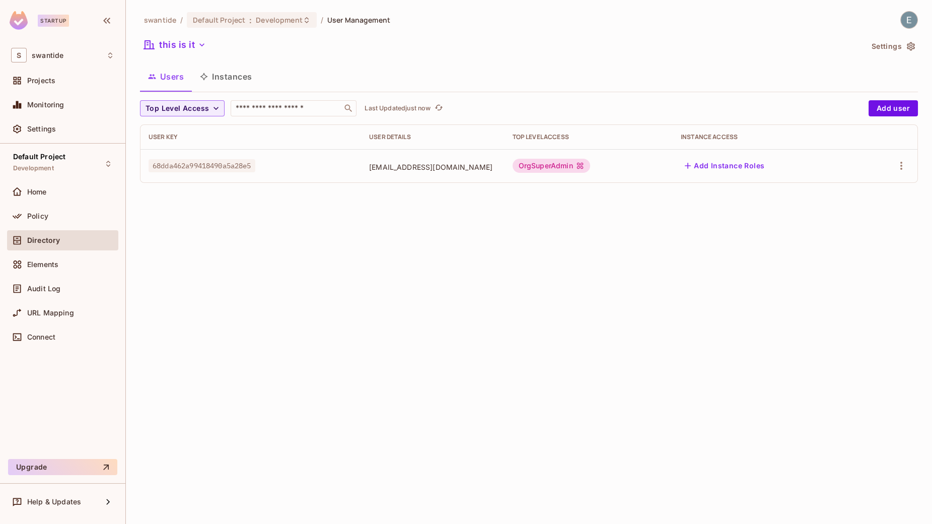
click at [671, 228] on div "swantide / Default Project : Development / User Management this is it Settings …" at bounding box center [529, 262] width 806 height 524
click at [906, 46] on icon "button" at bounding box center [911, 46] width 10 height 10
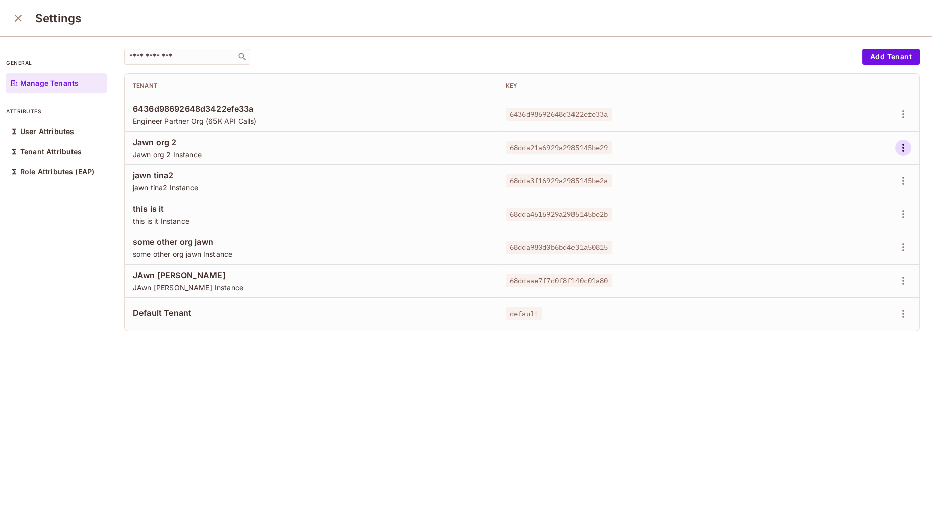
click at [905, 150] on icon "button" at bounding box center [903, 148] width 12 height 12
click at [858, 218] on div "Delete Tenant" at bounding box center [867, 215] width 47 height 10
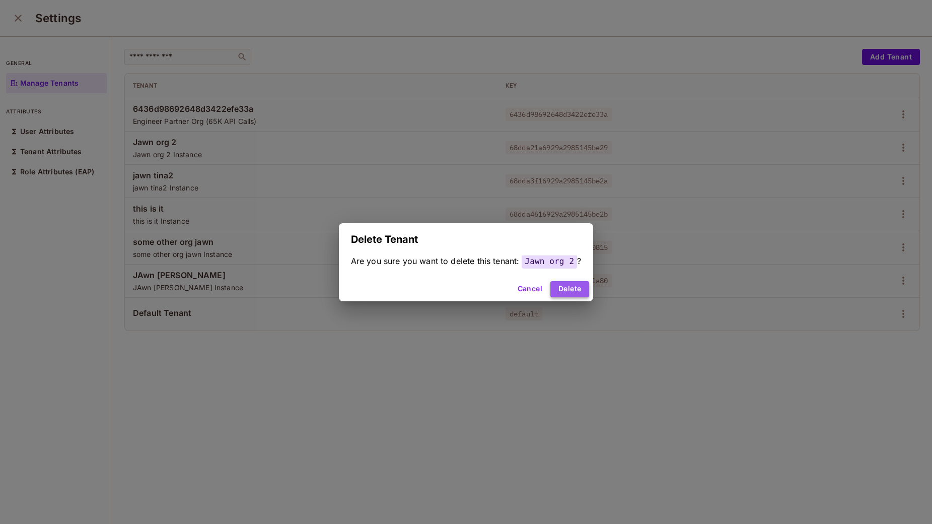
click at [579, 281] on button "Delete" at bounding box center [569, 289] width 39 height 16
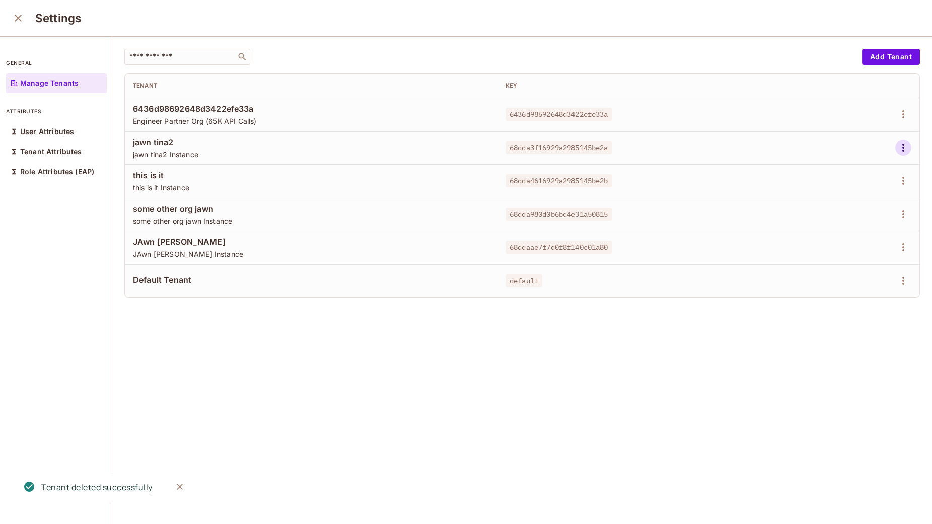
click at [903, 148] on icon "button" at bounding box center [904, 148] width 2 height 8
click at [843, 219] on span "Delete Tenant" at bounding box center [867, 215] width 53 height 16
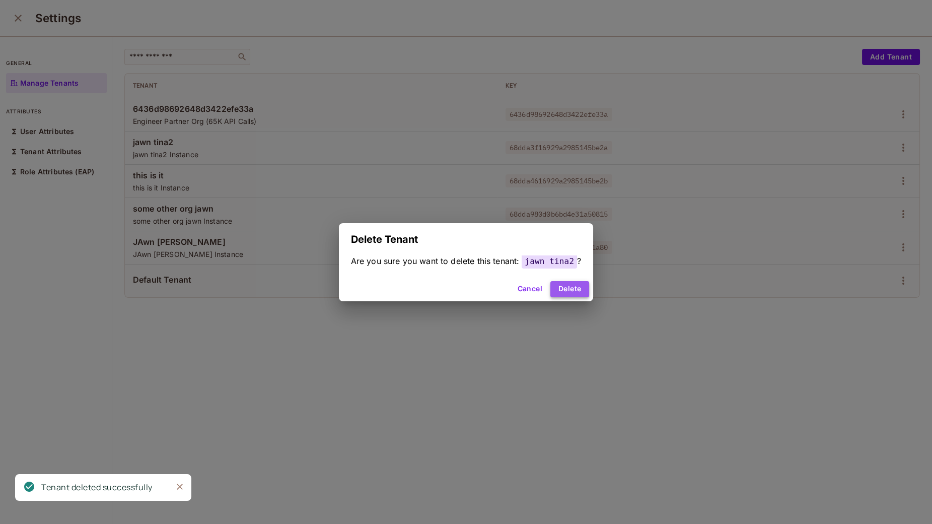
click at [573, 283] on button "Delete" at bounding box center [569, 289] width 39 height 16
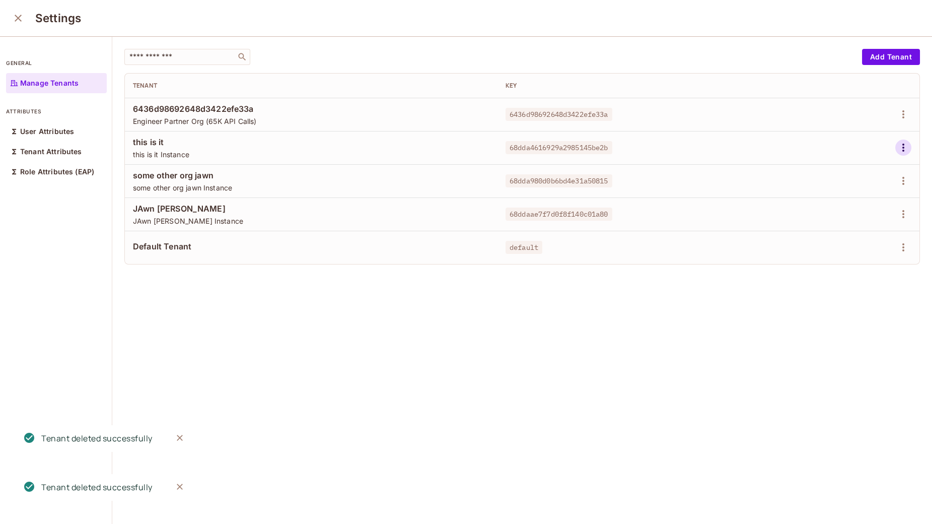
click at [909, 149] on icon "button" at bounding box center [903, 148] width 12 height 12
click at [695, 228] on div at bounding box center [466, 262] width 932 height 524
click at [905, 180] on icon "button" at bounding box center [903, 181] width 12 height 12
click at [861, 248] on div "Delete Tenant" at bounding box center [867, 248] width 47 height 10
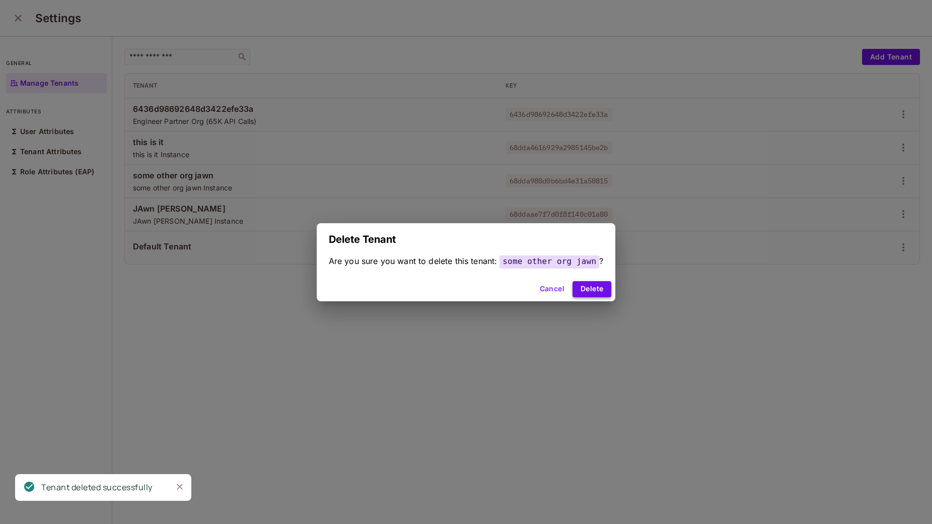
click at [591, 286] on button "Delete" at bounding box center [592, 289] width 39 height 16
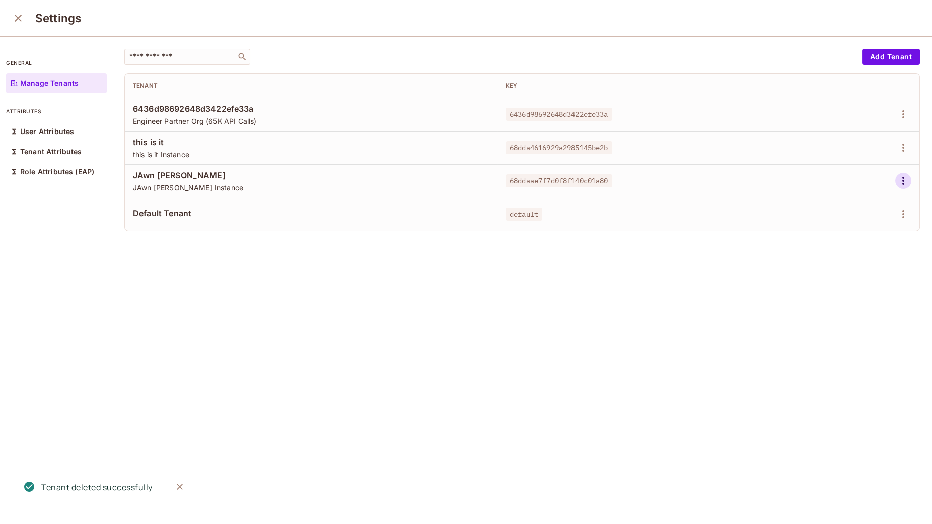
click at [905, 181] on icon "button" at bounding box center [903, 181] width 12 height 12
click at [857, 253] on span "Delete Tenant" at bounding box center [867, 248] width 53 height 16
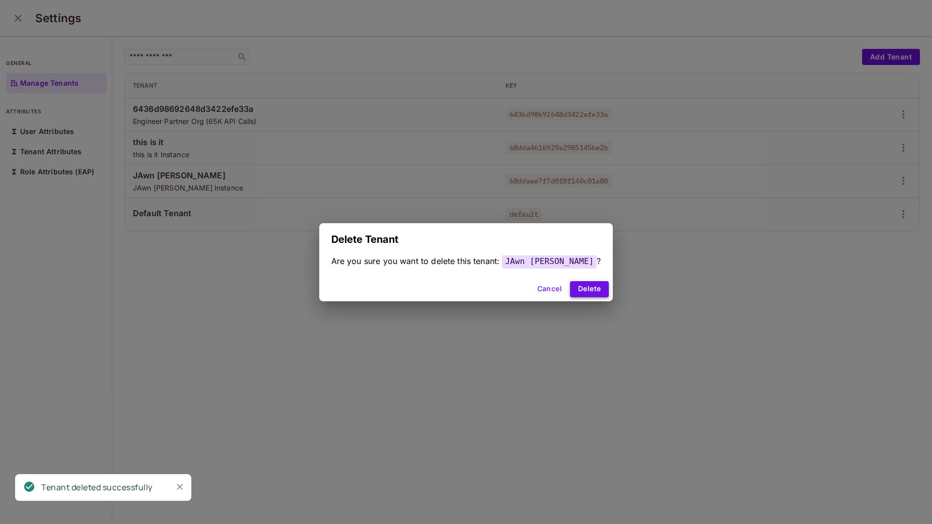
click at [573, 290] on button "Delete" at bounding box center [589, 289] width 39 height 16
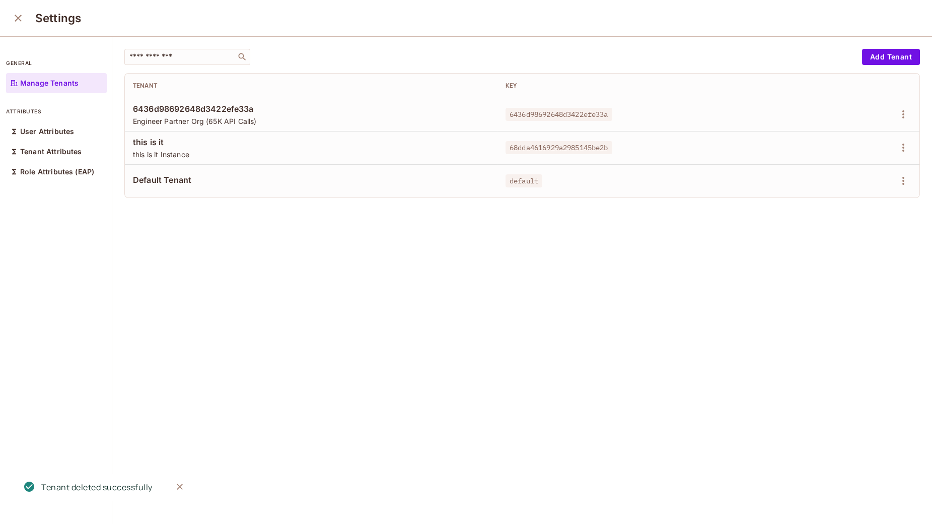
click at [356, 58] on div "​" at bounding box center [490, 57] width 733 height 16
click at [76, 89] on div "Manage Tenants" at bounding box center [56, 83] width 101 height 20
click at [19, 17] on icon "close" at bounding box center [18, 18] width 7 height 7
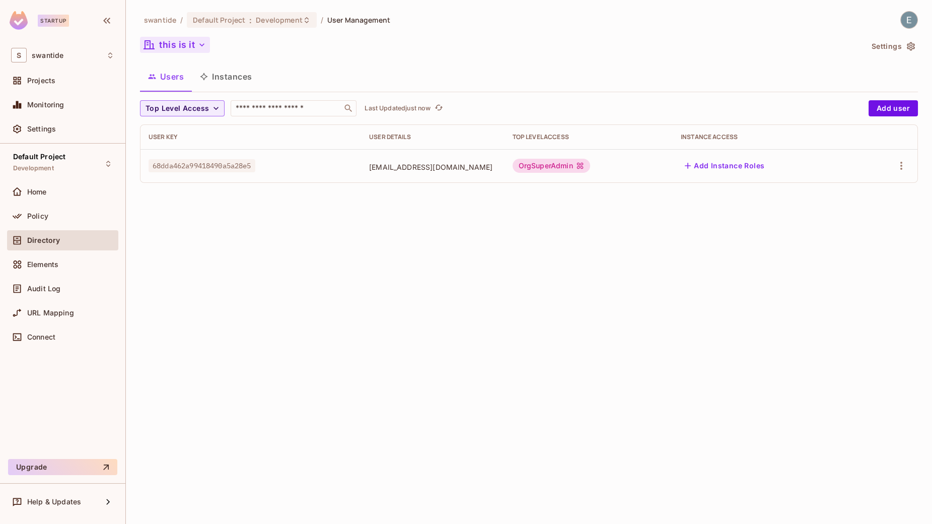
click at [194, 47] on button "this is it" at bounding box center [175, 45] width 70 height 16
click at [195, 43] on button "this is it" at bounding box center [175, 45] width 70 height 16
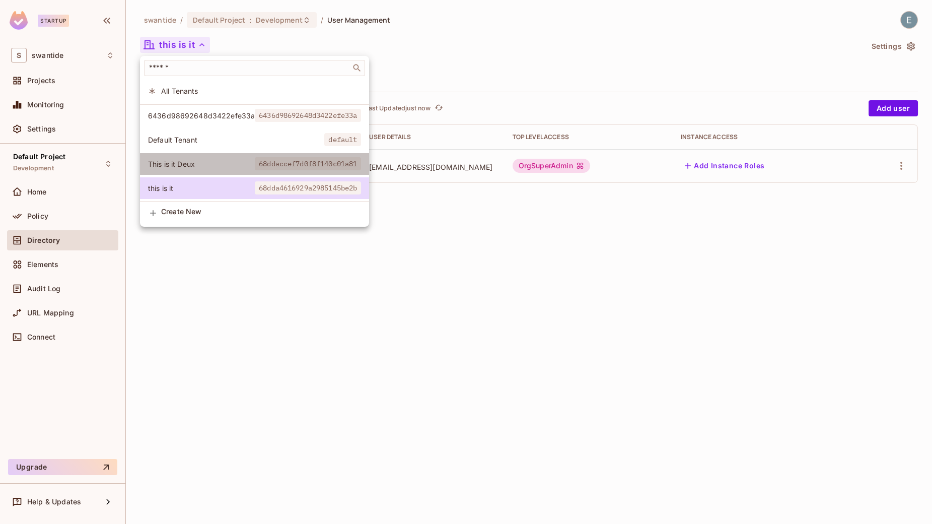
click at [204, 163] on span "This is it Deux" at bounding box center [201, 164] width 107 height 10
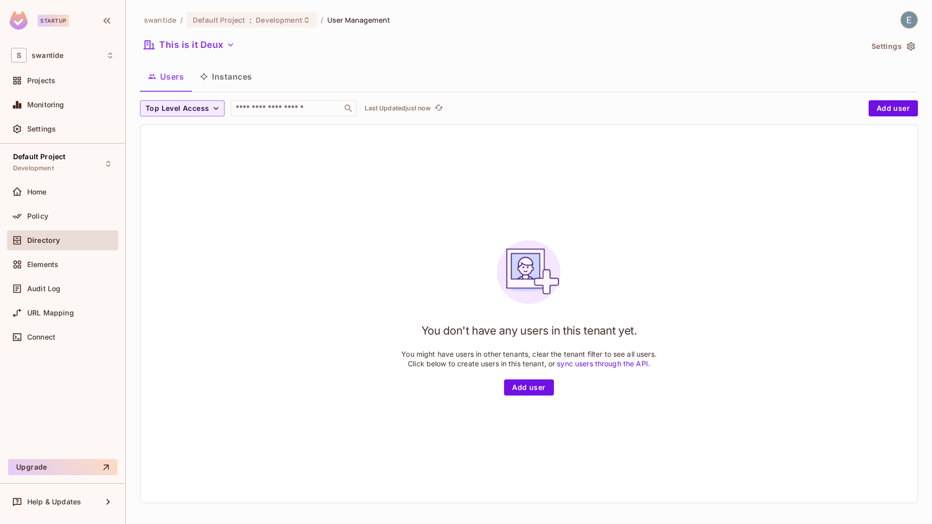
click at [443, 337] on h1 "You don't have any users in this tenant yet." at bounding box center [530, 330] width 216 height 15
click at [227, 76] on button "Instances" at bounding box center [226, 76] width 68 height 25
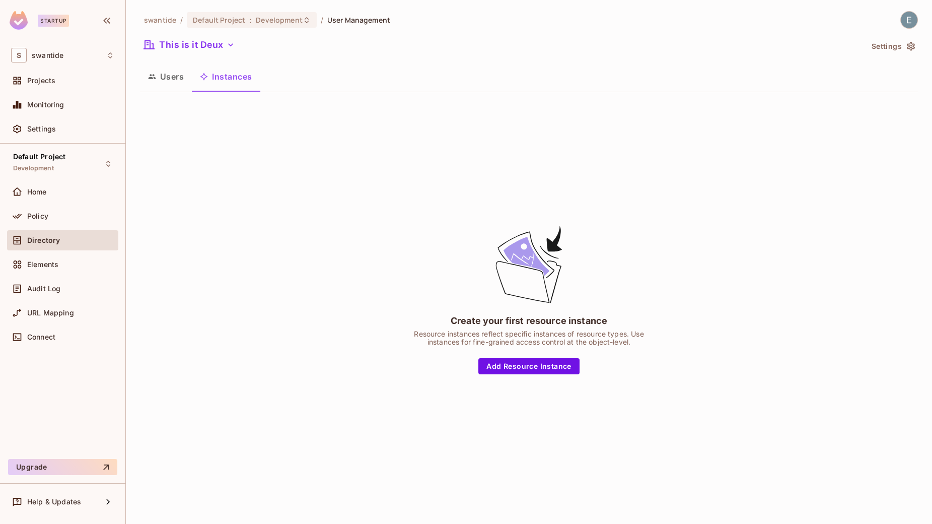
click at [183, 80] on button "Users" at bounding box center [166, 76] width 52 height 25
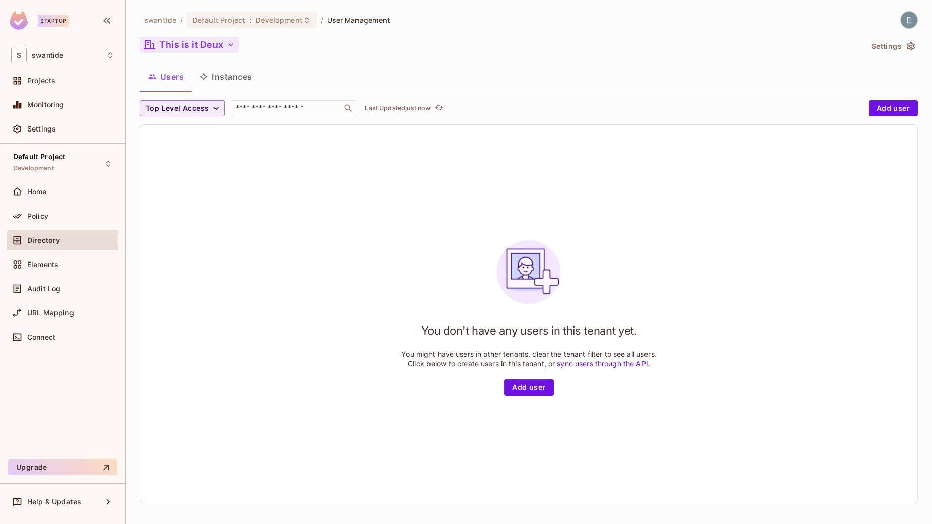
click at [226, 49] on icon "button" at bounding box center [231, 45] width 10 height 10
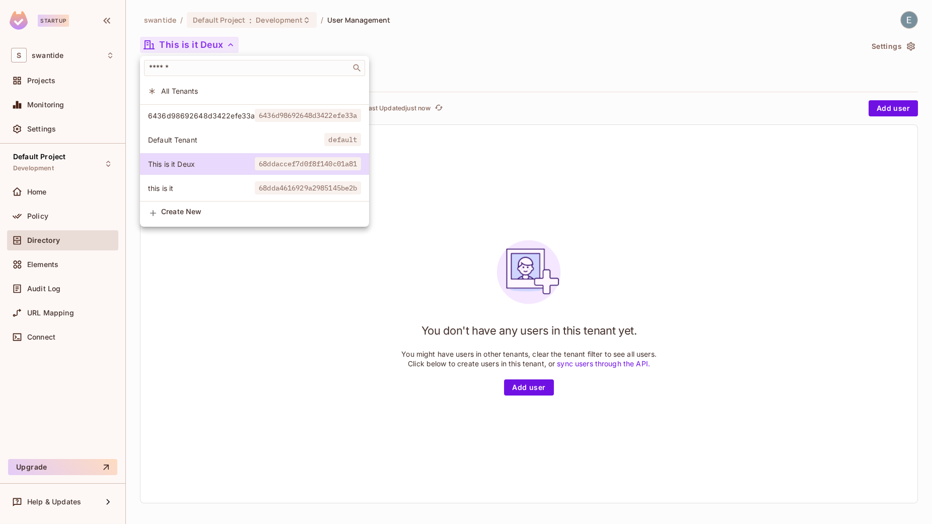
click at [207, 191] on span "this is it" at bounding box center [201, 188] width 107 height 10
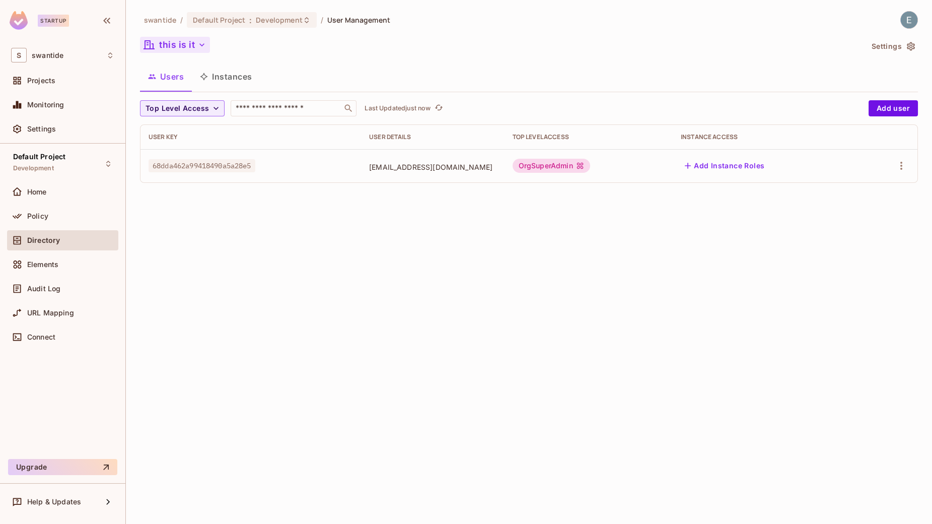
click at [189, 49] on button "this is it" at bounding box center [175, 45] width 70 height 16
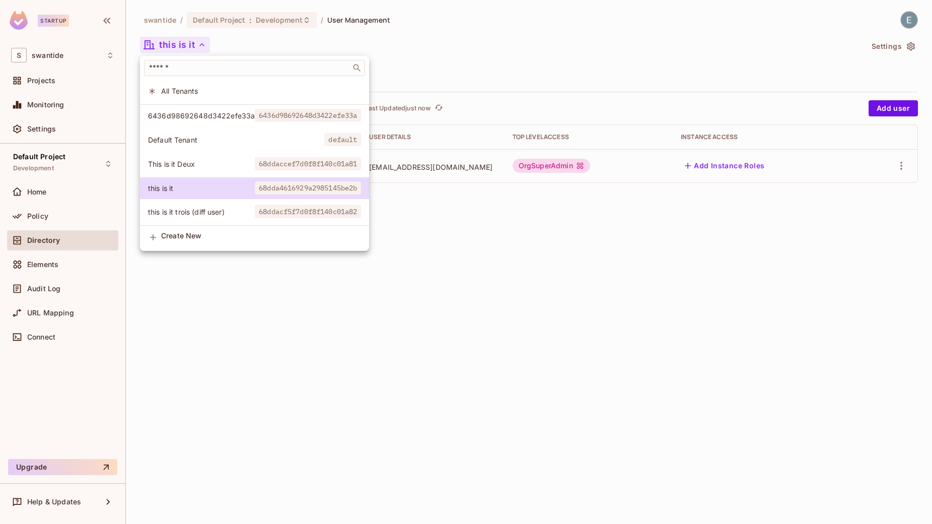
click at [216, 211] on span "this is it trois (diff user)" at bounding box center [201, 212] width 107 height 10
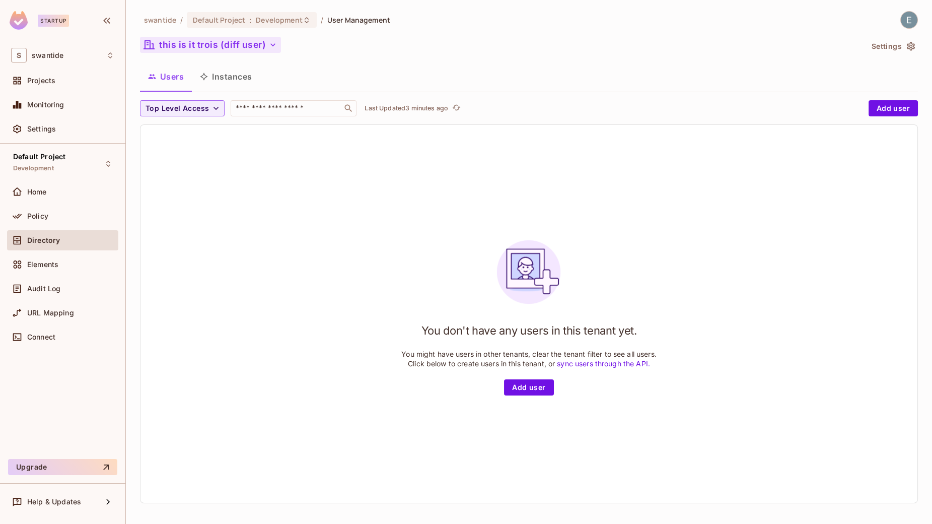
click at [260, 39] on button "this is it trois (diff user)" at bounding box center [210, 45] width 141 height 16
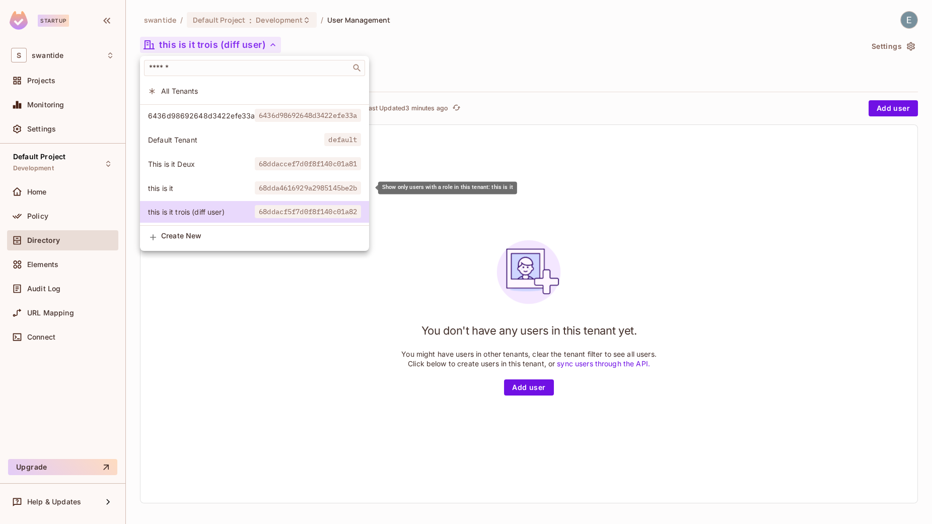
click at [214, 187] on span "this is it" at bounding box center [201, 188] width 107 height 10
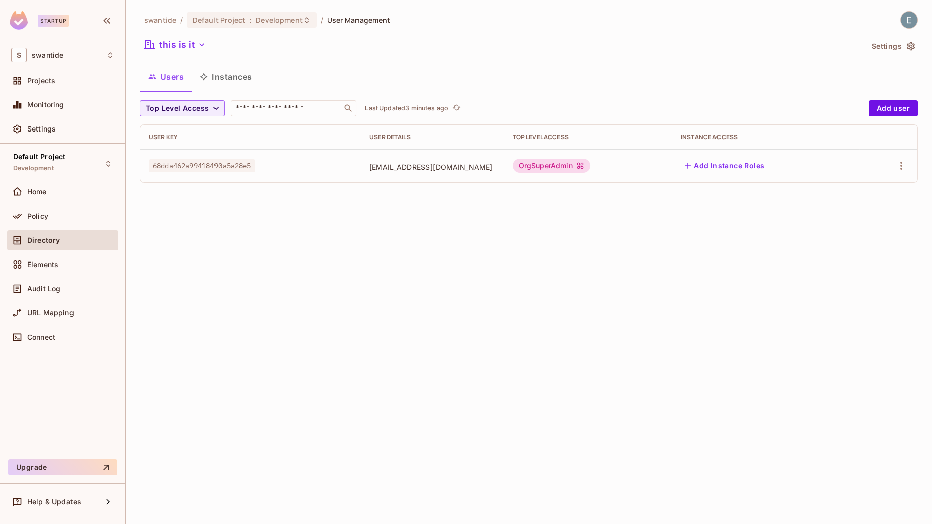
click at [244, 161] on span "68dda462a99418490a5a28e5" at bounding box center [202, 165] width 107 height 13
click at [241, 164] on span "68dda462a99418490a5a28e5" at bounding box center [202, 165] width 107 height 13
copy span "68dda462a99418490a5a28e5"
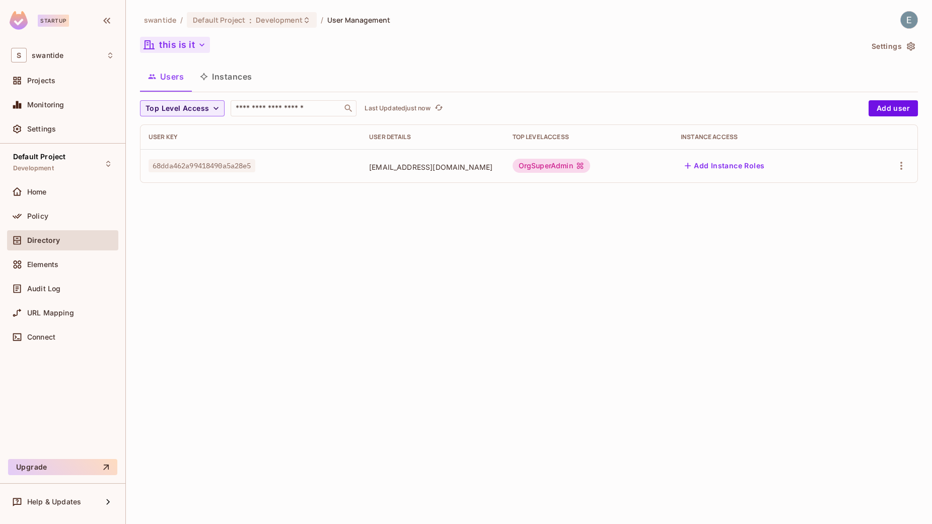
click at [189, 46] on button "this is it" at bounding box center [175, 45] width 70 height 16
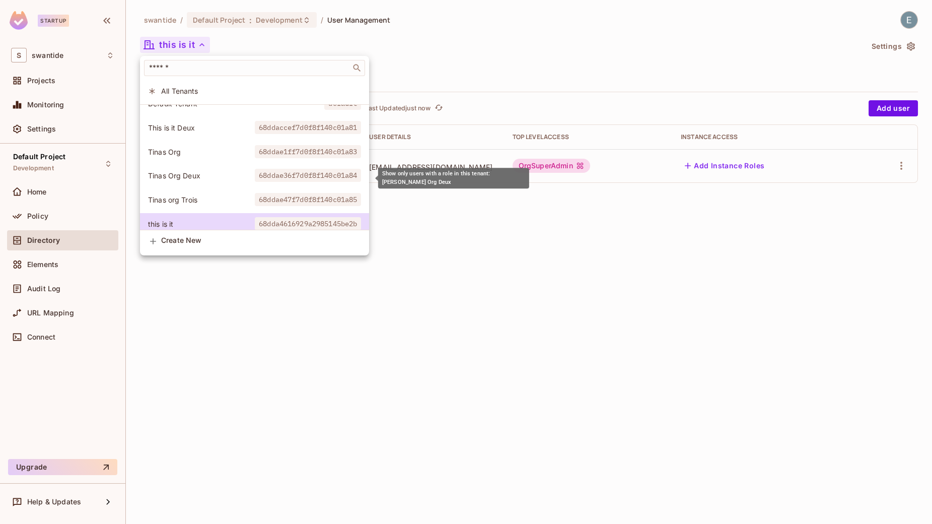
scroll to position [48, 0]
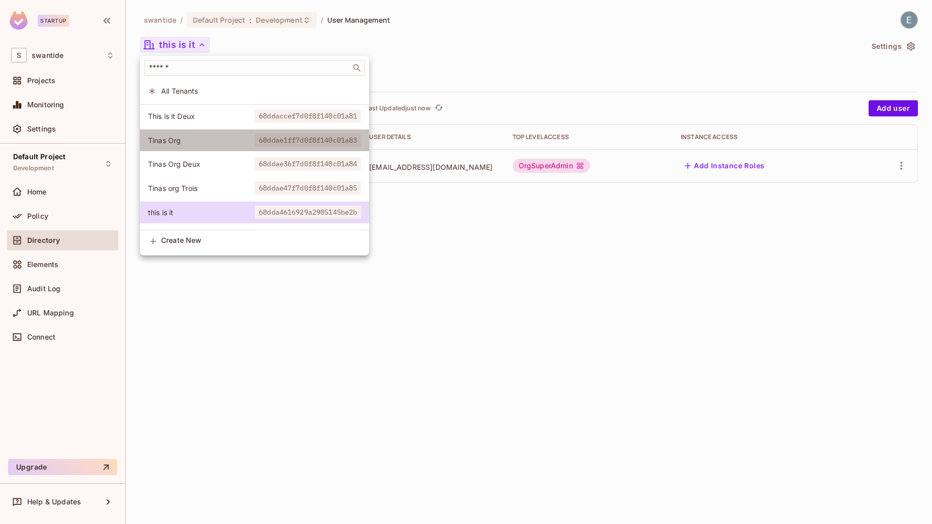
click at [206, 137] on span "Tinas Org" at bounding box center [201, 140] width 107 height 10
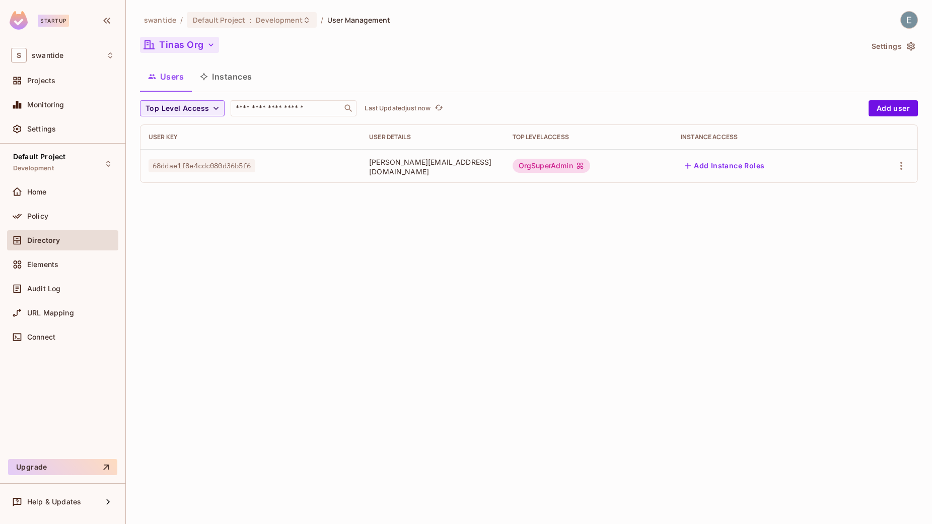
click at [205, 50] on button "Tinas Org" at bounding box center [179, 45] width 79 height 16
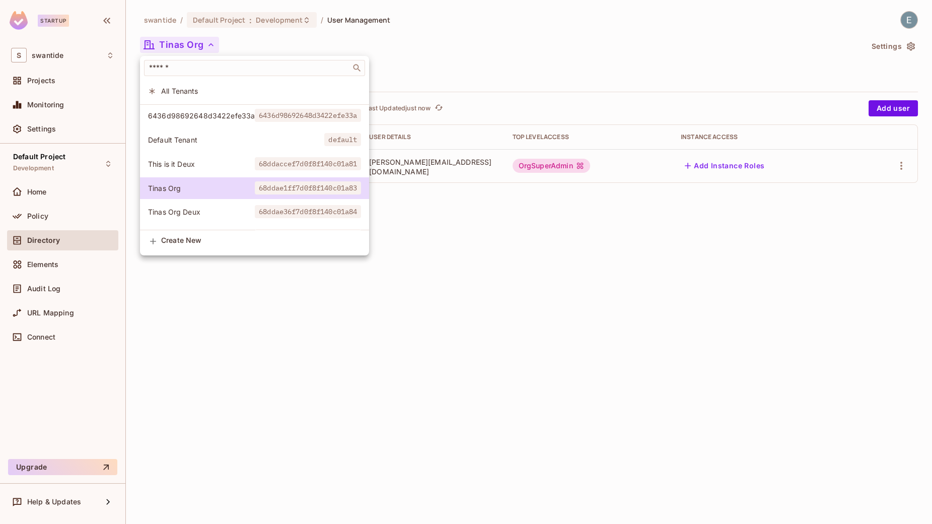
click at [450, 198] on div at bounding box center [466, 262] width 932 height 524
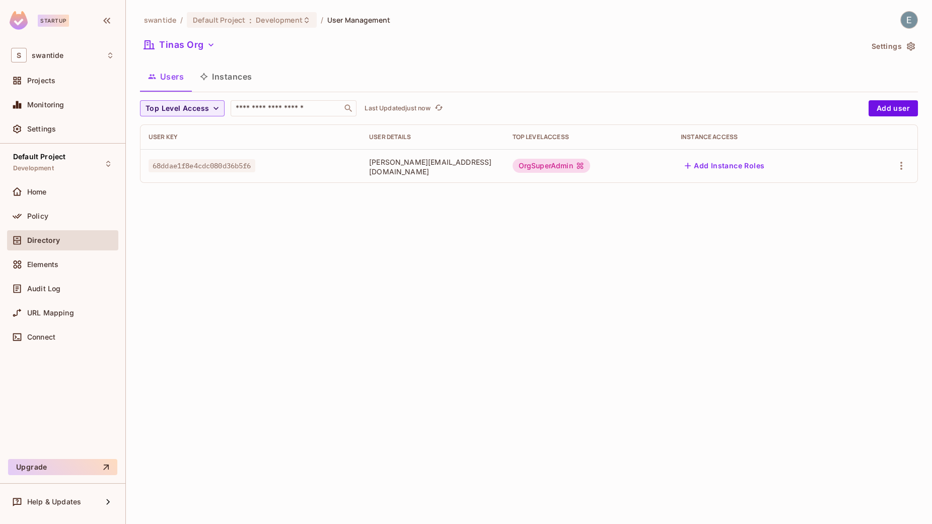
click at [244, 166] on span "68ddae1f8e4cdc080d36b5f6" at bounding box center [202, 165] width 107 height 13
copy span "68ddae1f8e4cdc080d36b5f6"
click at [199, 44] on button "Tinas Org" at bounding box center [179, 45] width 79 height 16
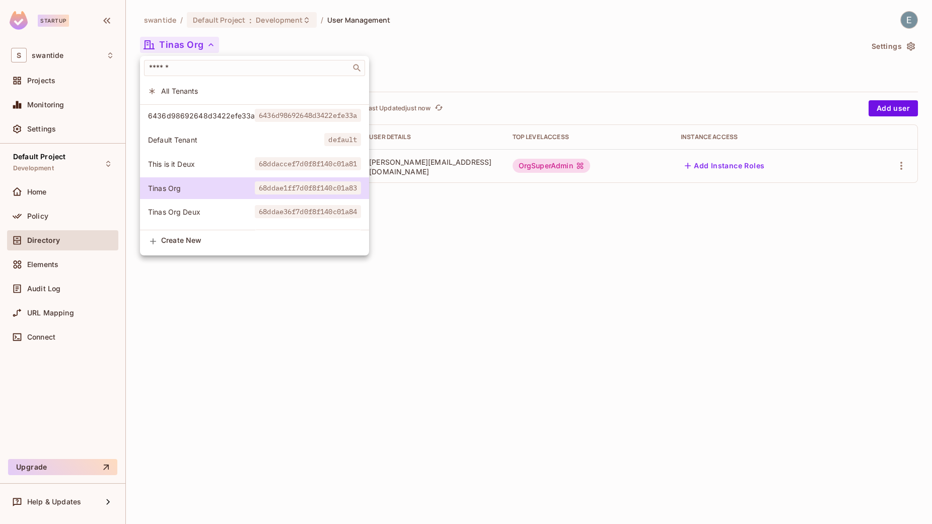
click at [214, 218] on li "Tinas Org Deux 68ddae36f7d0f8f140c01a84" at bounding box center [254, 212] width 229 height 22
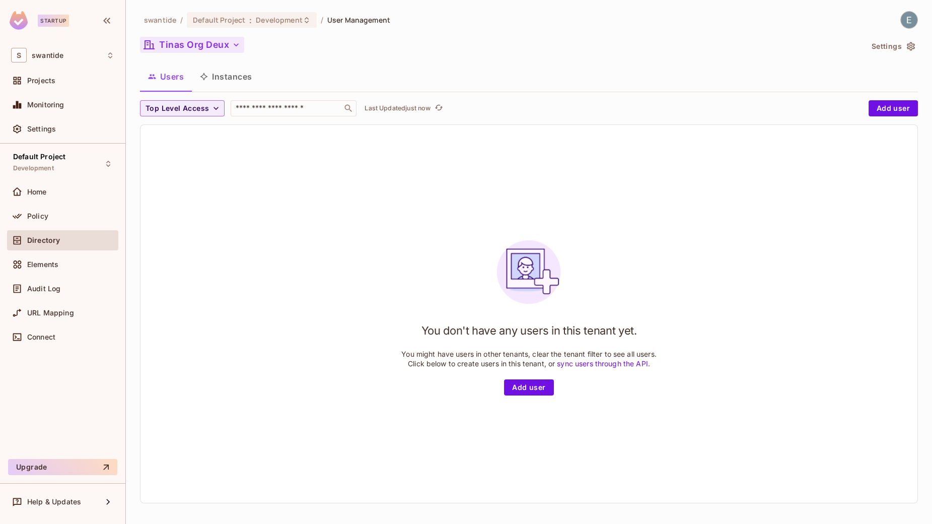
click at [234, 45] on icon "button" at bounding box center [236, 45] width 10 height 10
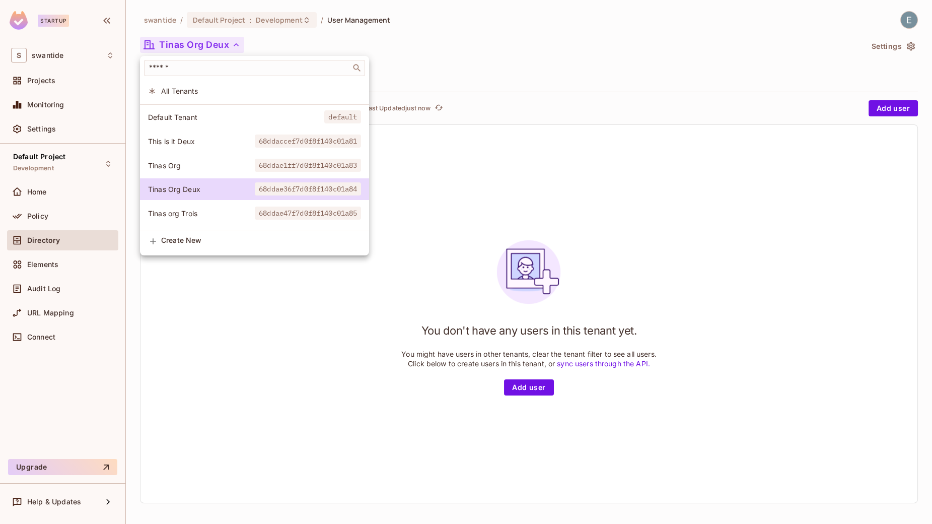
scroll to position [32, 0]
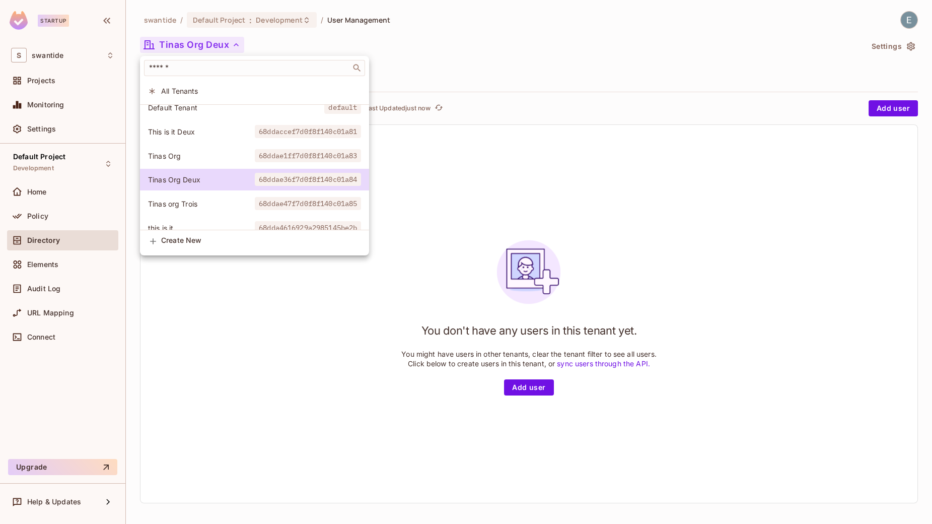
click at [218, 194] on li "Tinas org Trois 68ddae47f7d0f8f140c01a85" at bounding box center [254, 204] width 229 height 22
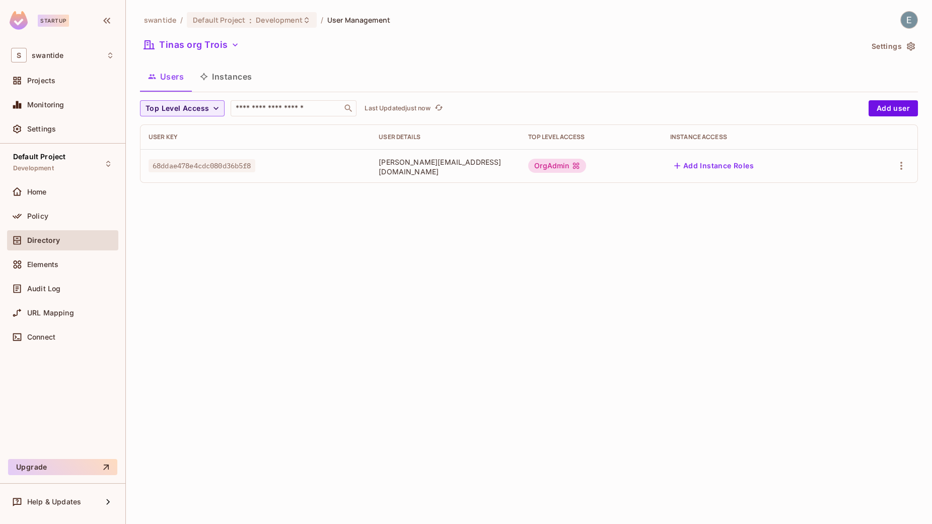
click at [217, 48] on button "Tinas org Trois" at bounding box center [191, 45] width 103 height 16
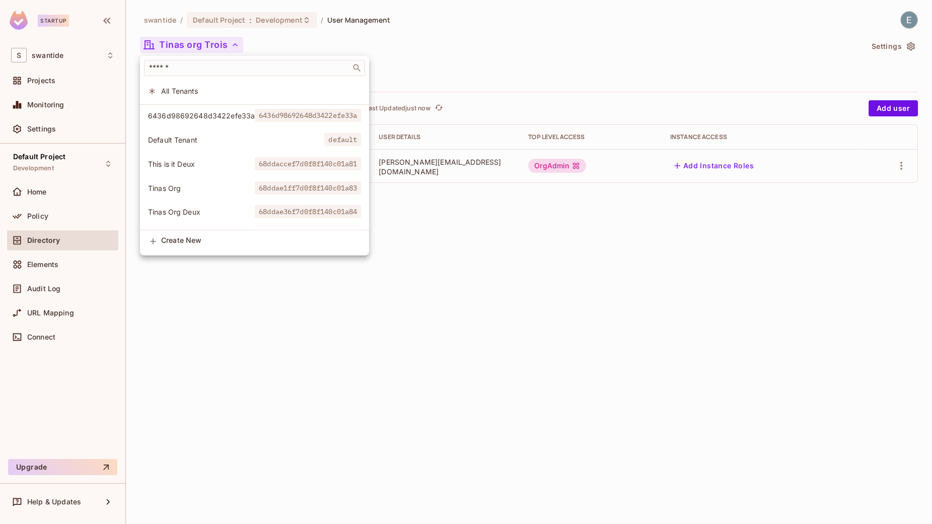
scroll to position [92, 0]
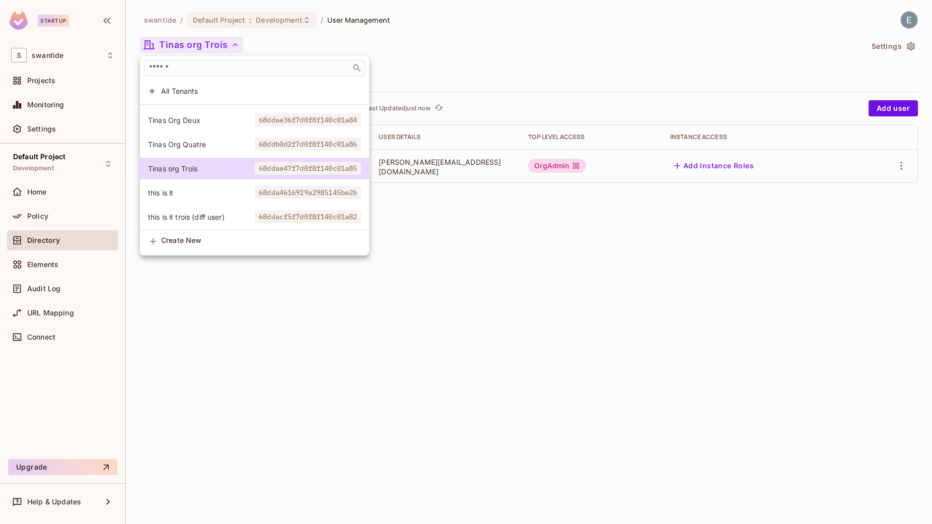
click at [225, 148] on span "Tinas Org Quatre" at bounding box center [201, 145] width 107 height 10
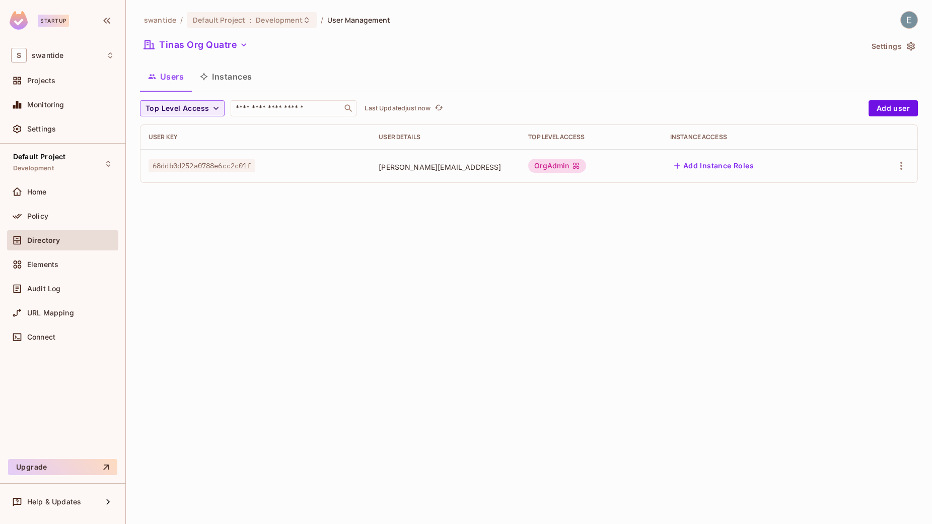
click at [235, 166] on span "68ddb0d252a0788e6cc2c01f" at bounding box center [202, 165] width 107 height 13
copy span "68ddb0d252a0788e6cc2c01f"
click at [227, 46] on button "Tinas Org Quatre" at bounding box center [196, 45] width 112 height 16
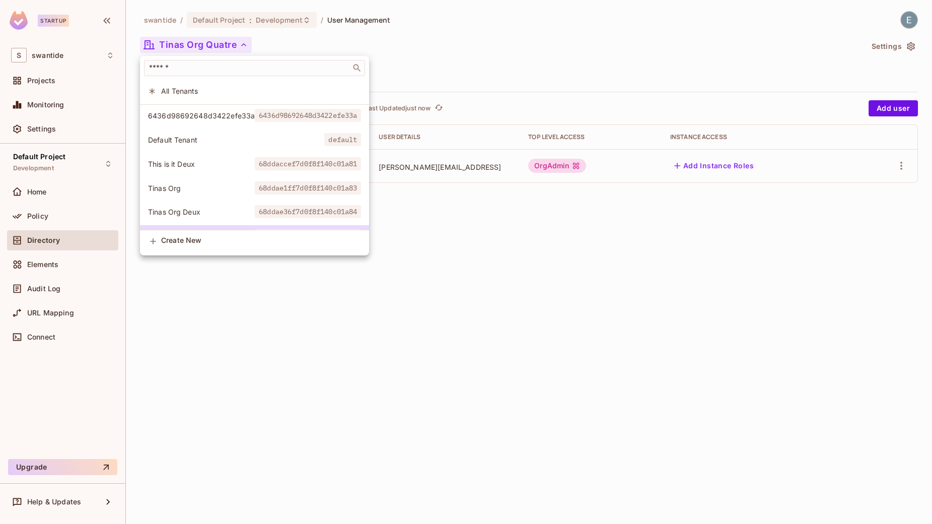
click at [203, 192] on span "Tinas Org" at bounding box center [201, 188] width 107 height 10
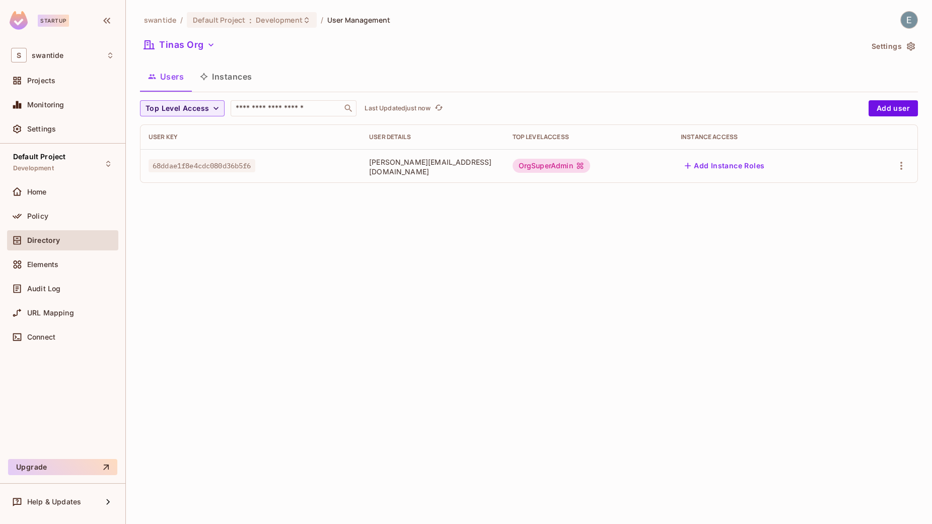
click at [912, 93] on div "swantide / Default Project : Development / User Management Tinas Org Settings U…" at bounding box center [529, 101] width 778 height 180
click at [894, 111] on button "Add user" at bounding box center [893, 108] width 49 height 16
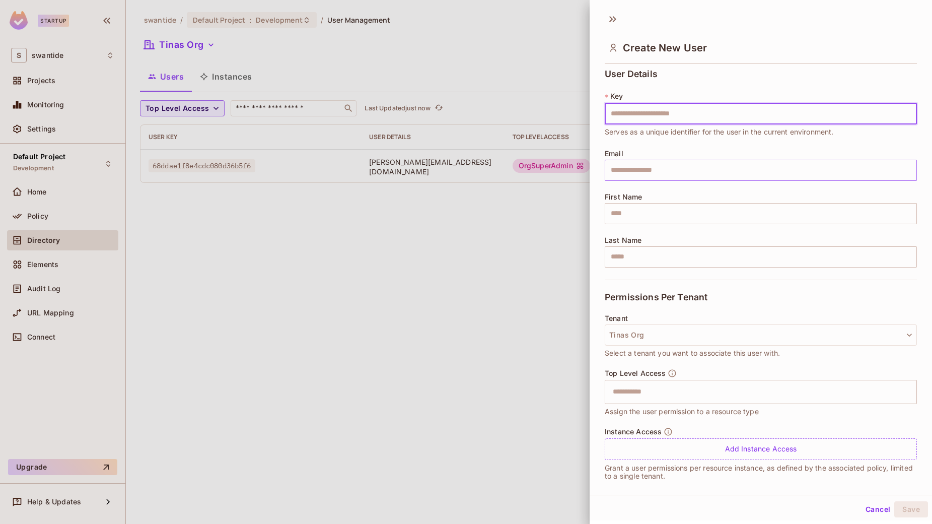
scroll to position [3, 0]
click at [511, 266] on div at bounding box center [466, 262] width 932 height 524
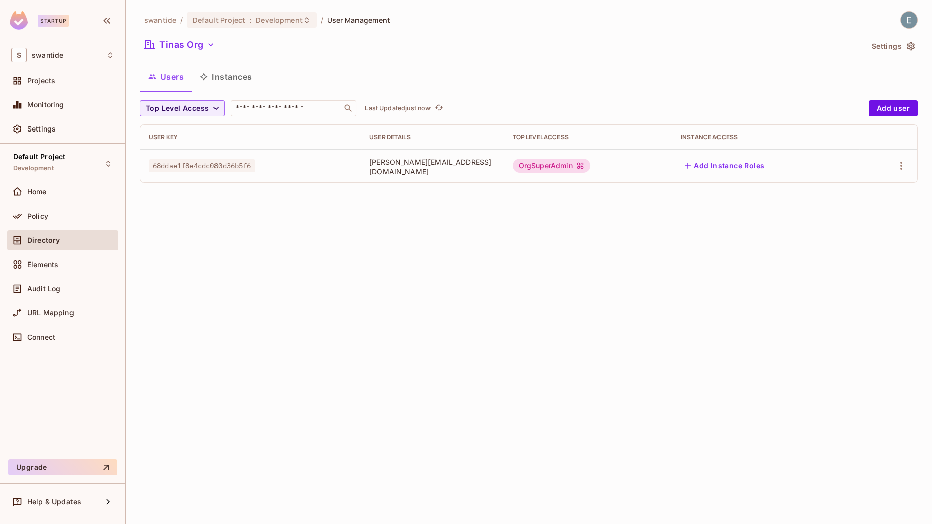
click at [229, 78] on button "Instances" at bounding box center [226, 76] width 68 height 25
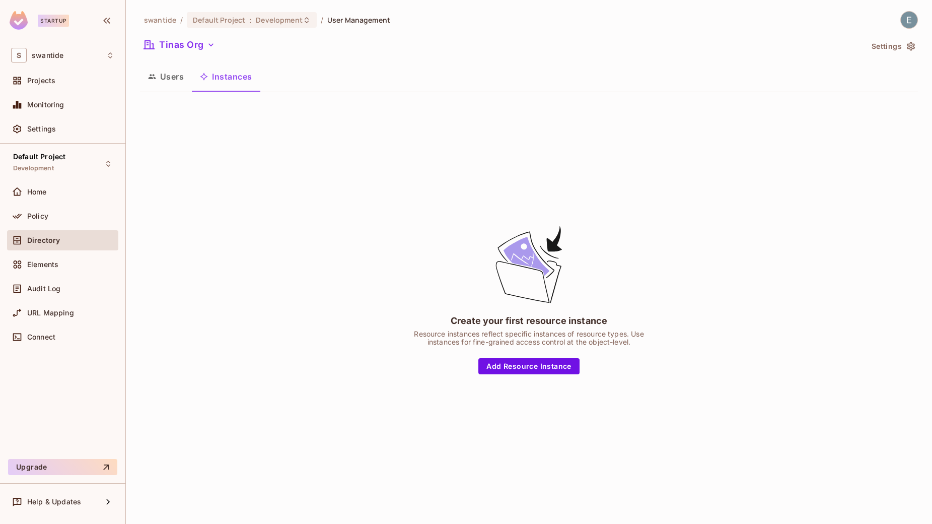
click at [181, 81] on button "Users" at bounding box center [166, 76] width 52 height 25
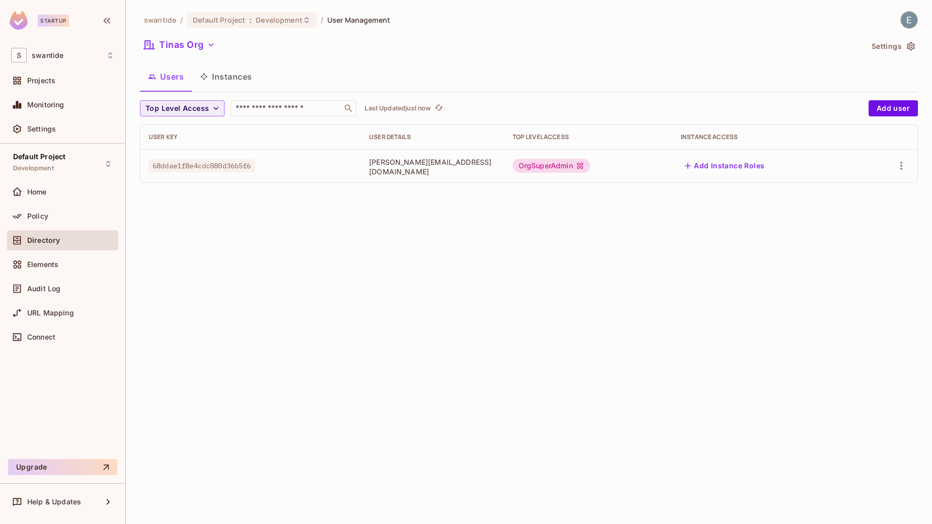
click at [82, 243] on div "Directory" at bounding box center [70, 240] width 87 height 8
click at [906, 47] on icon "button" at bounding box center [911, 46] width 10 height 10
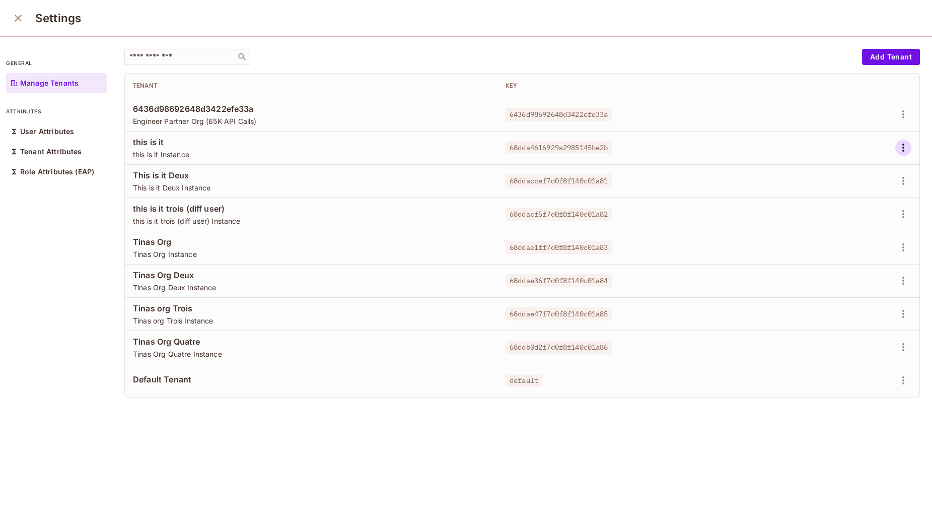
click at [902, 147] on icon "button" at bounding box center [903, 148] width 12 height 12
click at [875, 214] on div "Delete Tenant" at bounding box center [867, 215] width 47 height 10
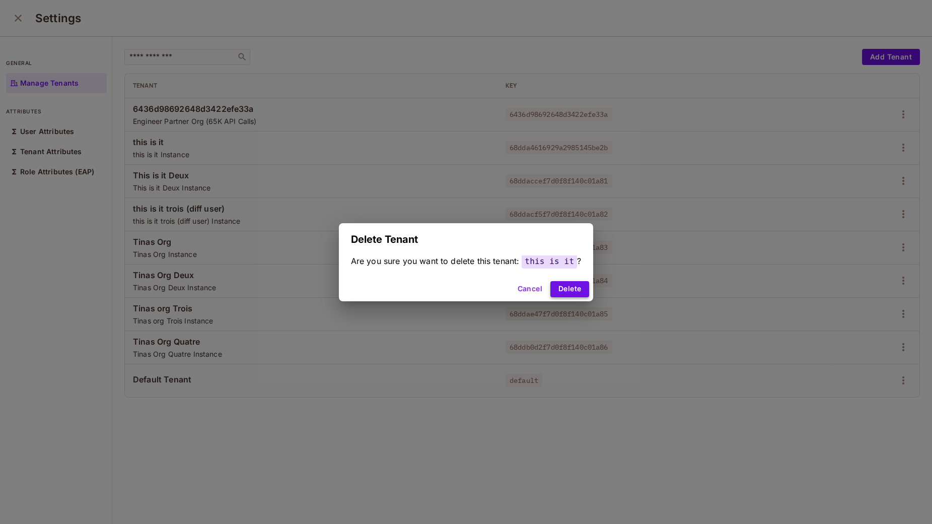
click at [588, 286] on button "Delete" at bounding box center [569, 289] width 39 height 16
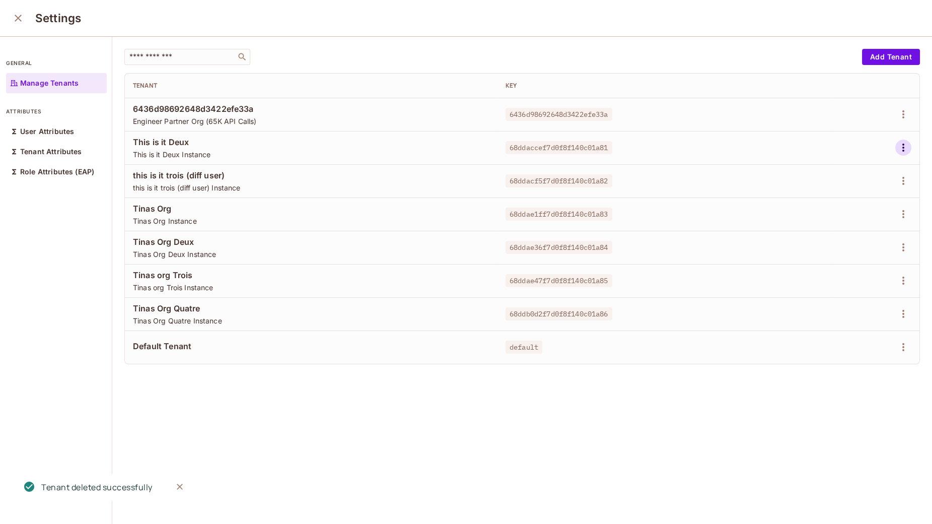
click at [904, 147] on icon "button" at bounding box center [903, 148] width 12 height 12
click at [860, 216] on div "Delete Tenant" at bounding box center [867, 215] width 47 height 10
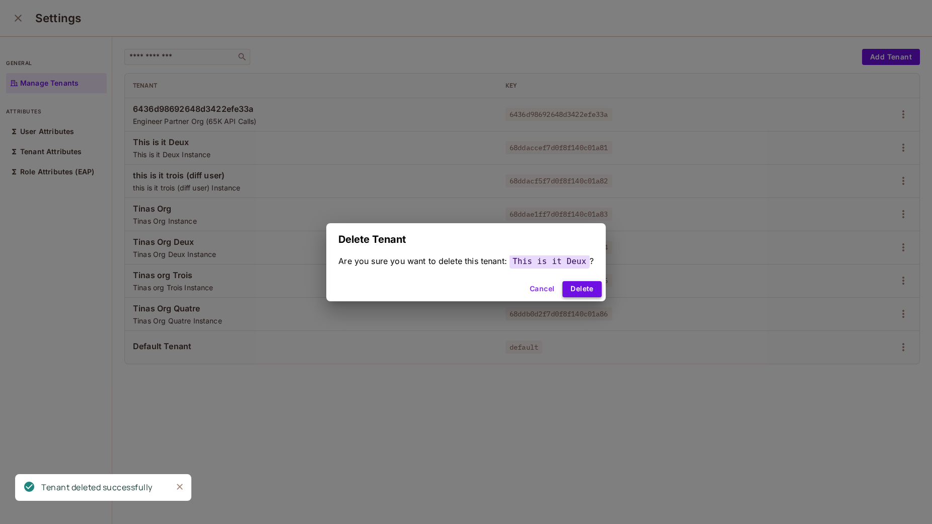
click at [585, 291] on button "Delete" at bounding box center [582, 289] width 39 height 16
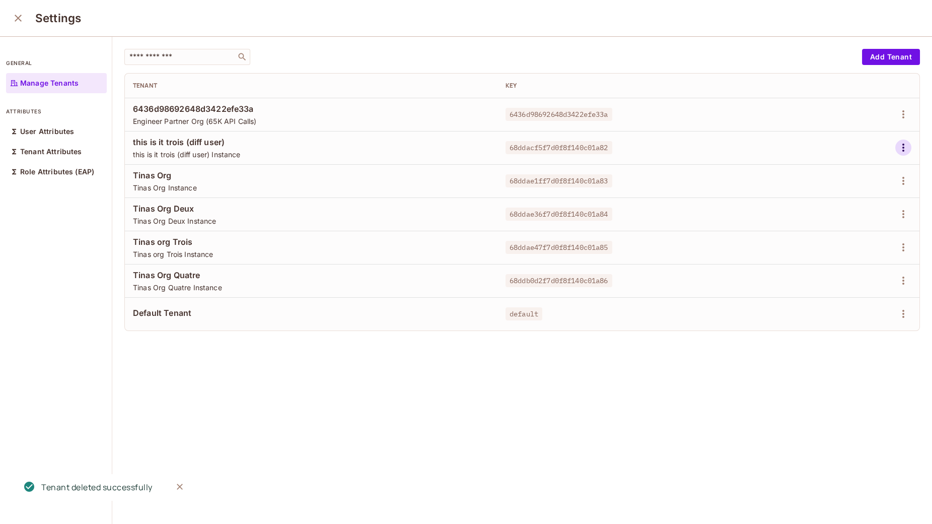
click at [904, 144] on icon "button" at bounding box center [904, 148] width 2 height 8
click at [861, 223] on span "Delete Tenant" at bounding box center [867, 215] width 53 height 16
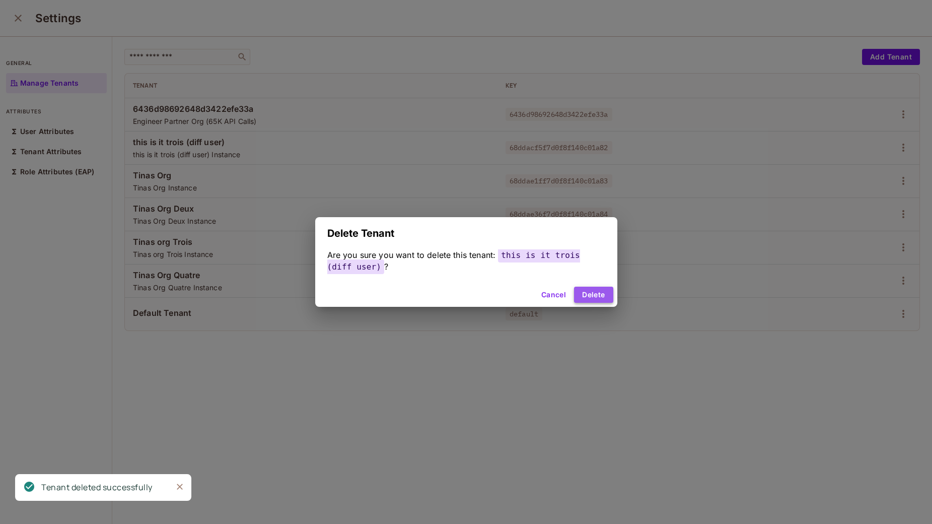
click at [597, 290] on button "Delete" at bounding box center [593, 295] width 39 height 16
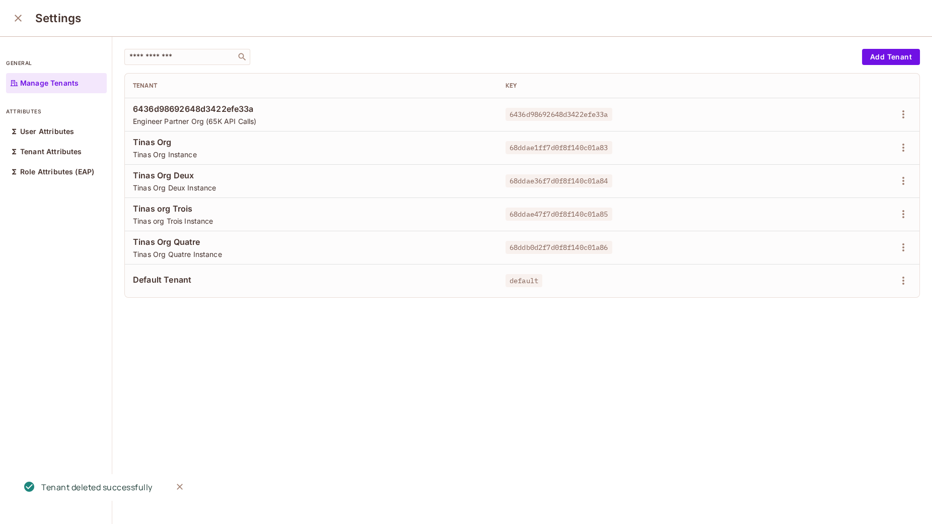
click at [220, 146] on span "Tinas Org" at bounding box center [311, 141] width 357 height 11
click at [160, 141] on span "Tinas Org" at bounding box center [311, 141] width 357 height 11
click at [23, 22] on icon "close" at bounding box center [18, 18] width 12 height 12
